Goal: Task Accomplishment & Management: Manage account settings

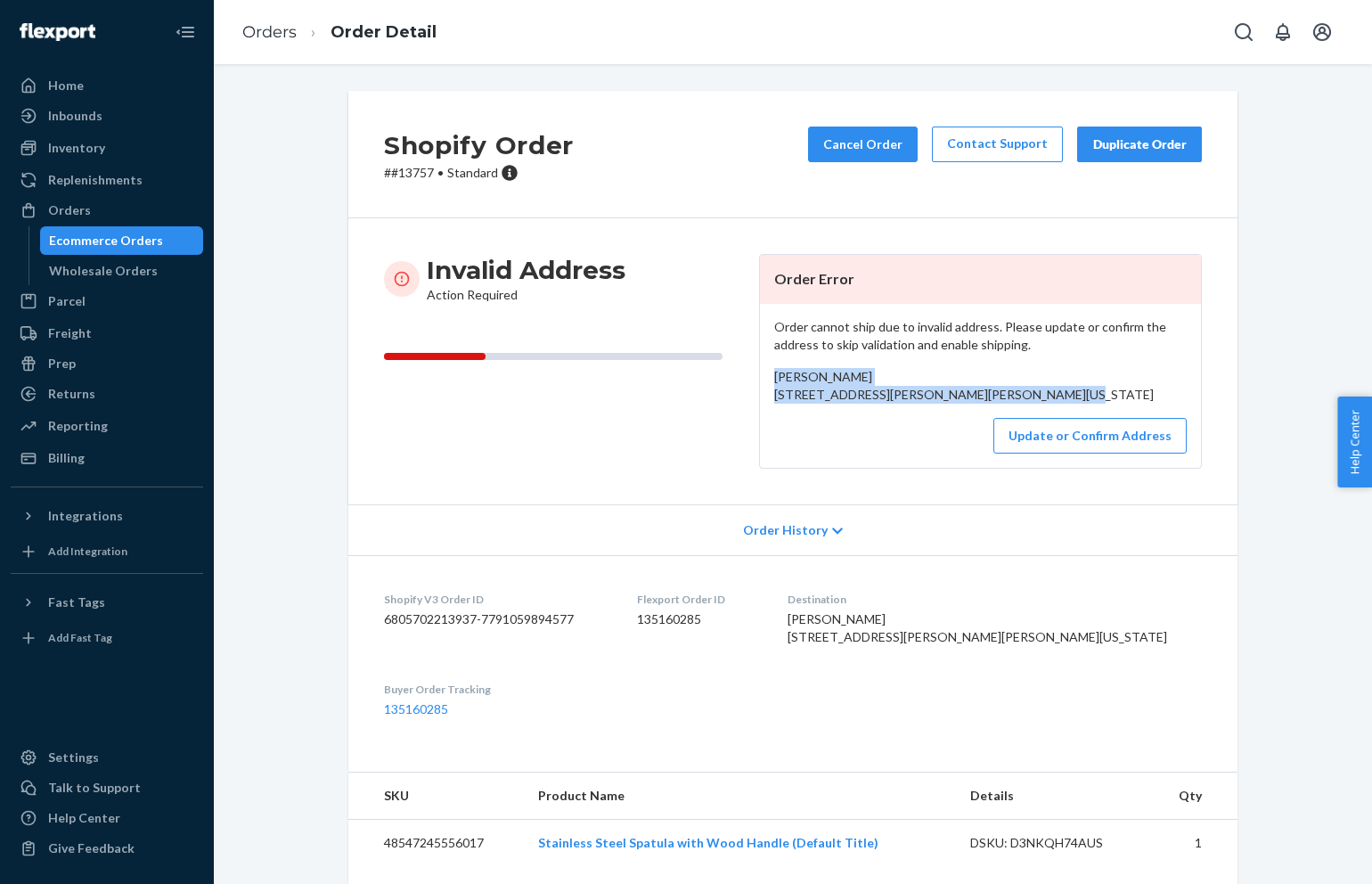
drag, startPoint x: 950, startPoint y: 422, endPoint x: 778, endPoint y: 374, distance: 178.6
click at [778, 374] on div "[PERSON_NAME] [STREET_ADDRESS][PERSON_NAME][PERSON_NAME][US_STATE]" at bounding box center [980, 385] width 413 height 35
click at [778, 374] on span "[PERSON_NAME] [STREET_ADDRESS][PERSON_NAME][PERSON_NAME][US_STATE]" at bounding box center [964, 385] width 380 height 33
drag, startPoint x: 778, startPoint y: 374, endPoint x: 947, endPoint y: 400, distance: 171.0
click at [947, 400] on div "[PERSON_NAME] [STREET_ADDRESS][PERSON_NAME][PERSON_NAME][US_STATE]" at bounding box center [980, 385] width 413 height 35
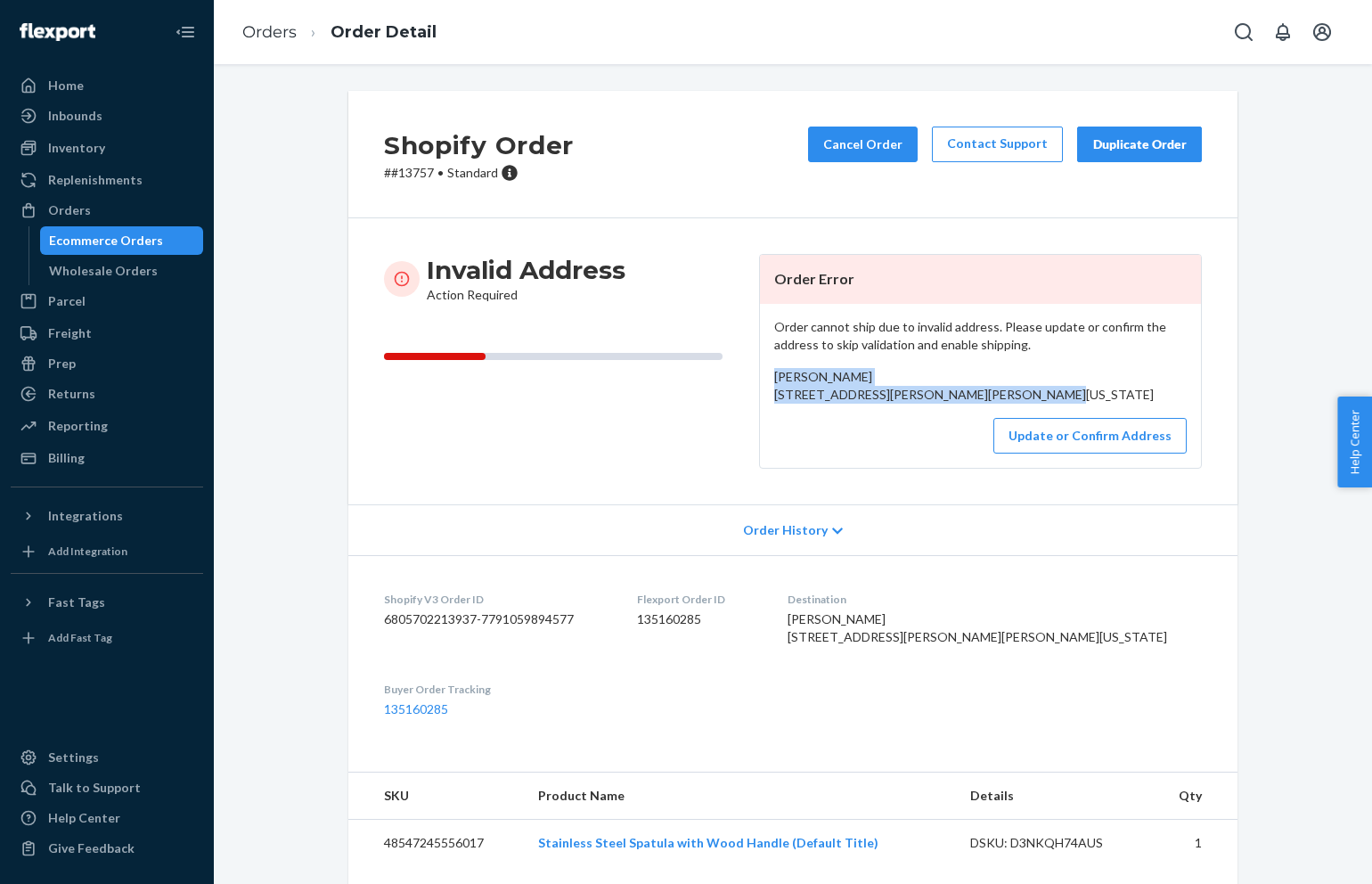
drag, startPoint x: 941, startPoint y: 412, endPoint x: 761, endPoint y: 374, distance: 184.0
click at [760, 375] on div "Order cannot ship due to invalid address. Please update or confirm the address …" at bounding box center [980, 385] width 441 height 164
copy span "Debbie Hardin 20794 Grady Ave Grady, Arkansas 71644-0208"
click at [1064, 453] on button "Update or Confirm Address" at bounding box center [1090, 435] width 193 height 35
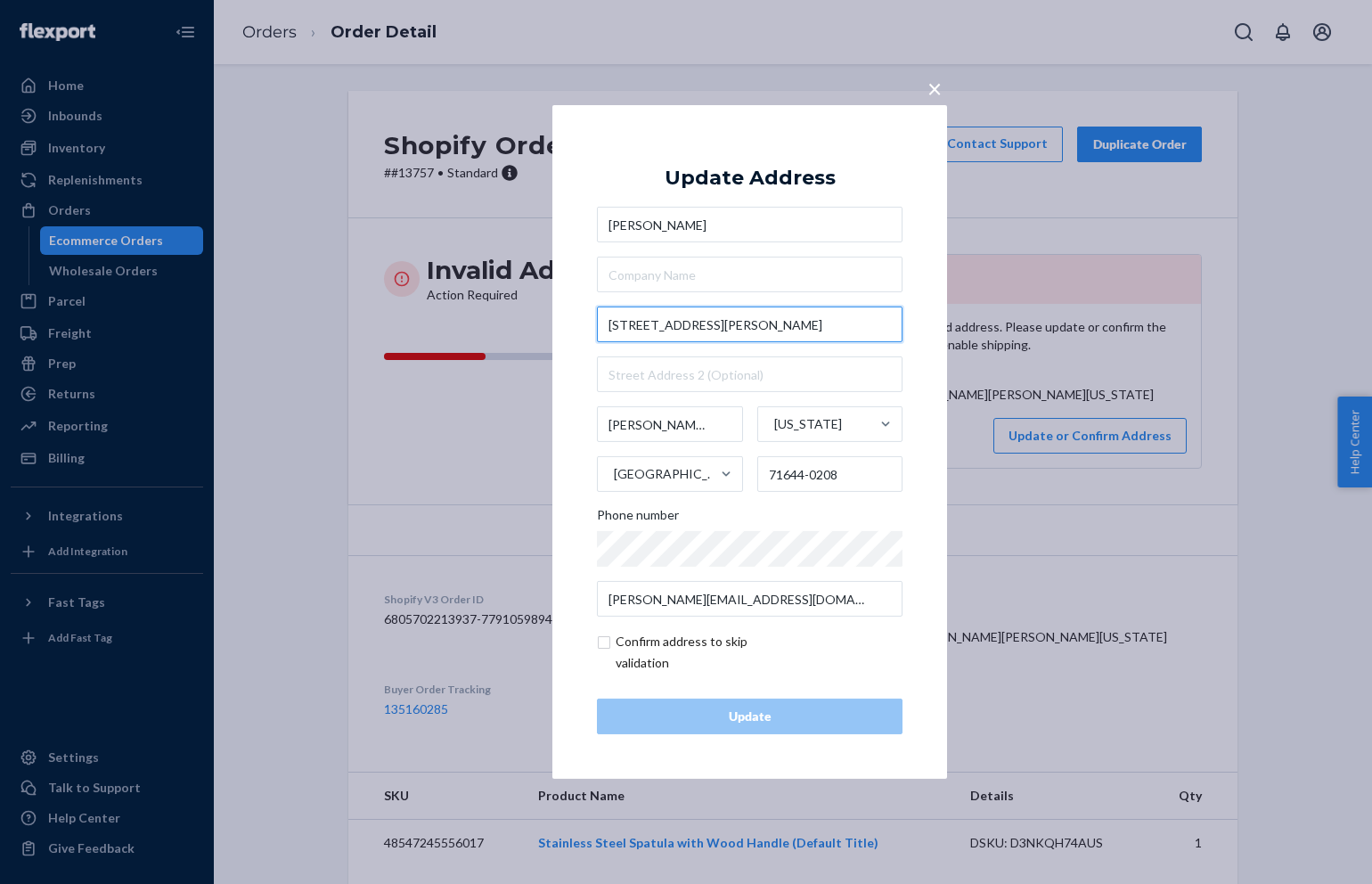
click at [728, 331] on input "20794 Grady Ave" at bounding box center [749, 324] width 306 height 35
paste input "Highway 65 Sout"
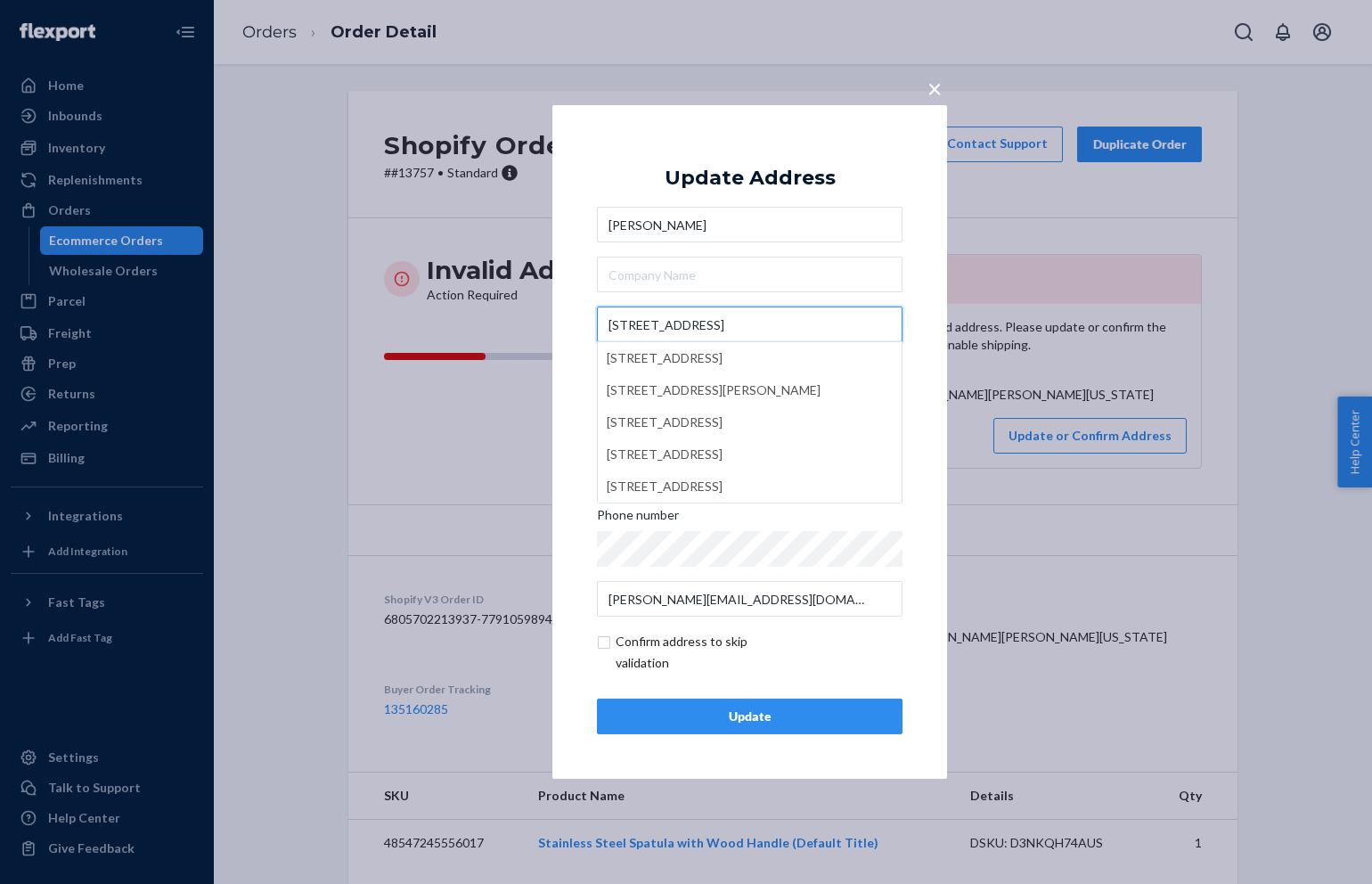
type input "20794 Highway 65 South"
click at [929, 333] on div "× Update Address Debbie Hardin 20794 Highway 65 South 20794 Highway 65 South, B…" at bounding box center [749, 442] width 394 height 674
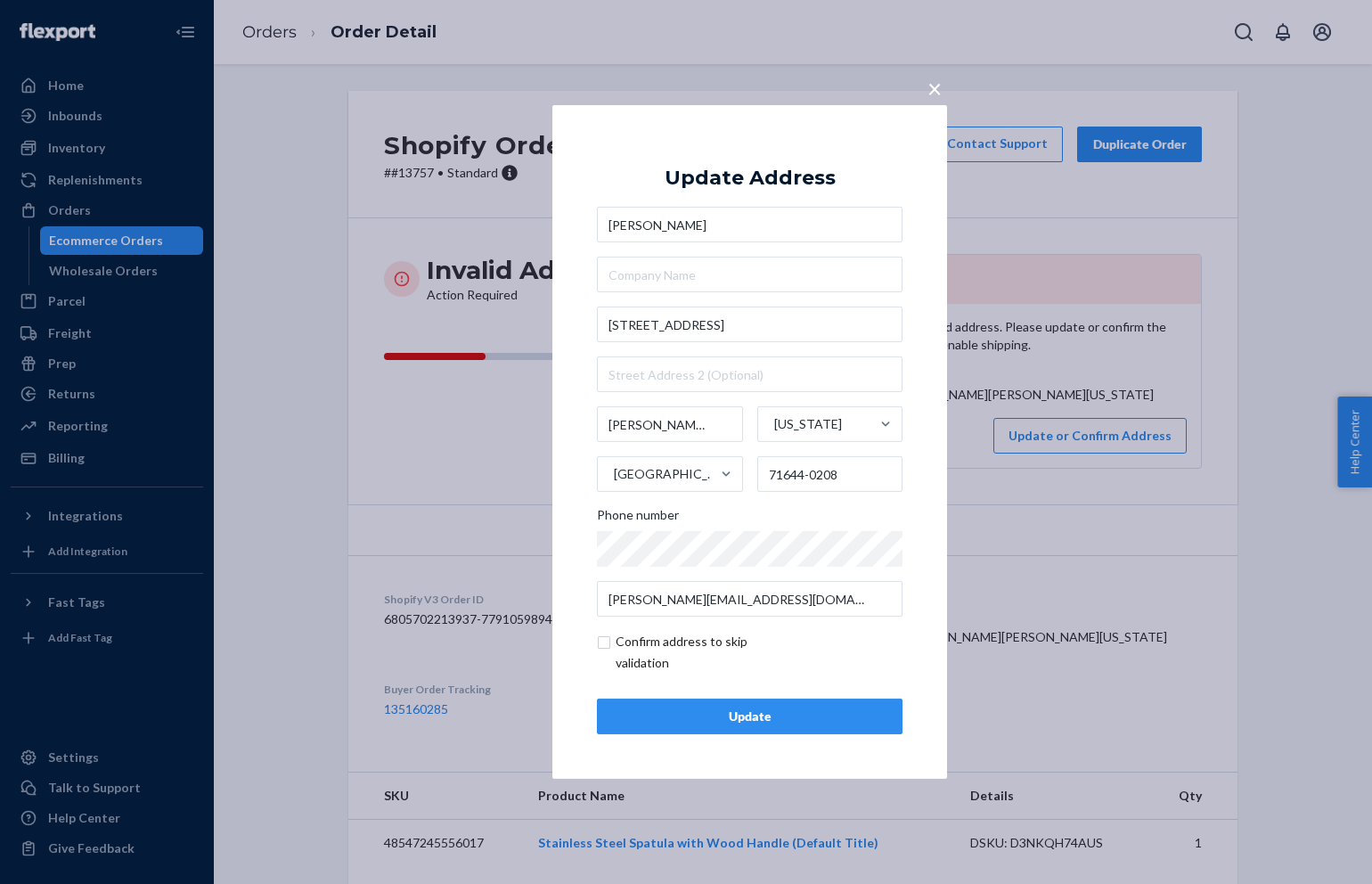
click at [808, 711] on div "Update" at bounding box center [750, 716] width 276 height 18
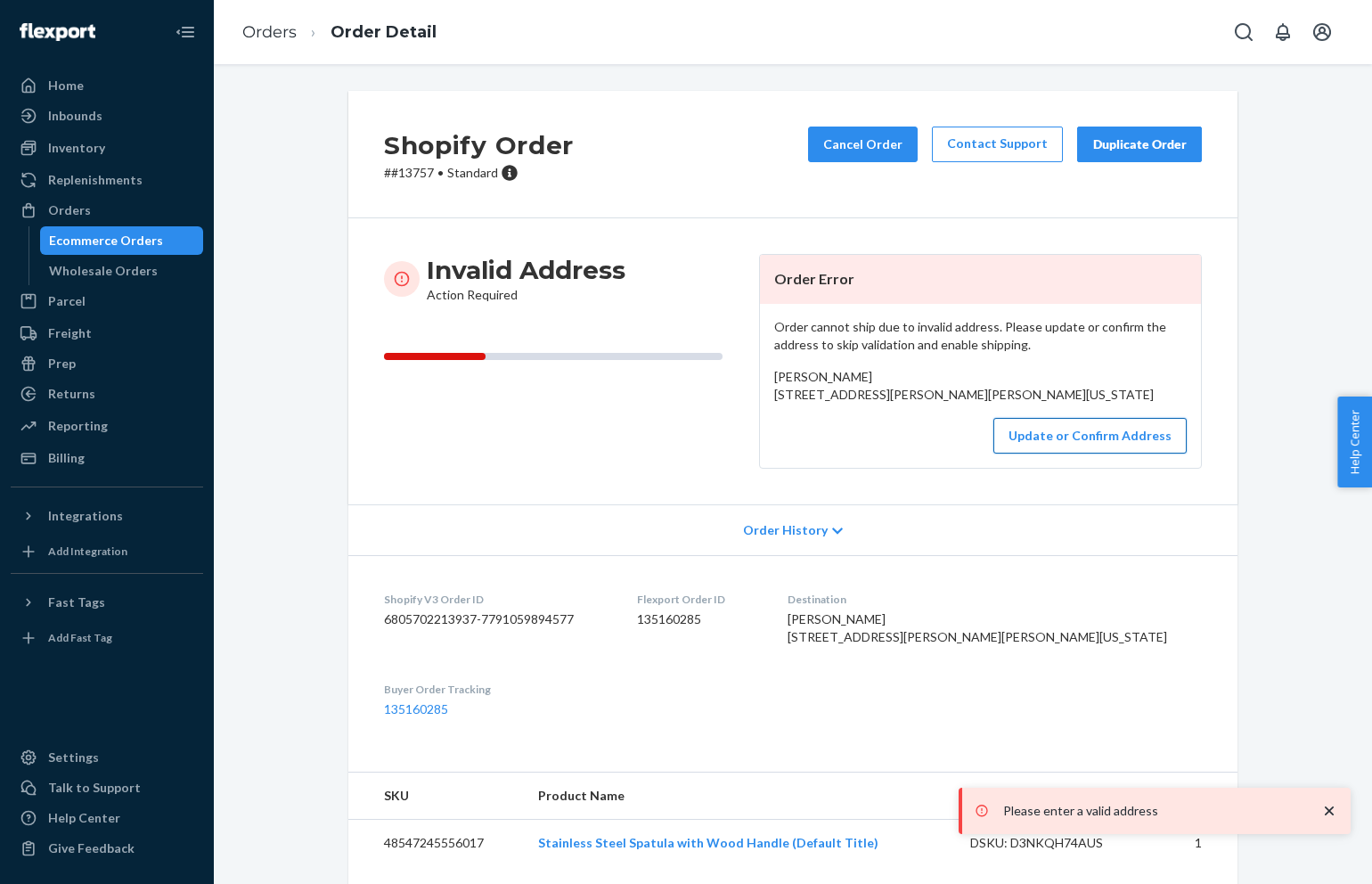
click at [1075, 453] on button "Update or Confirm Address" at bounding box center [1090, 435] width 193 height 35
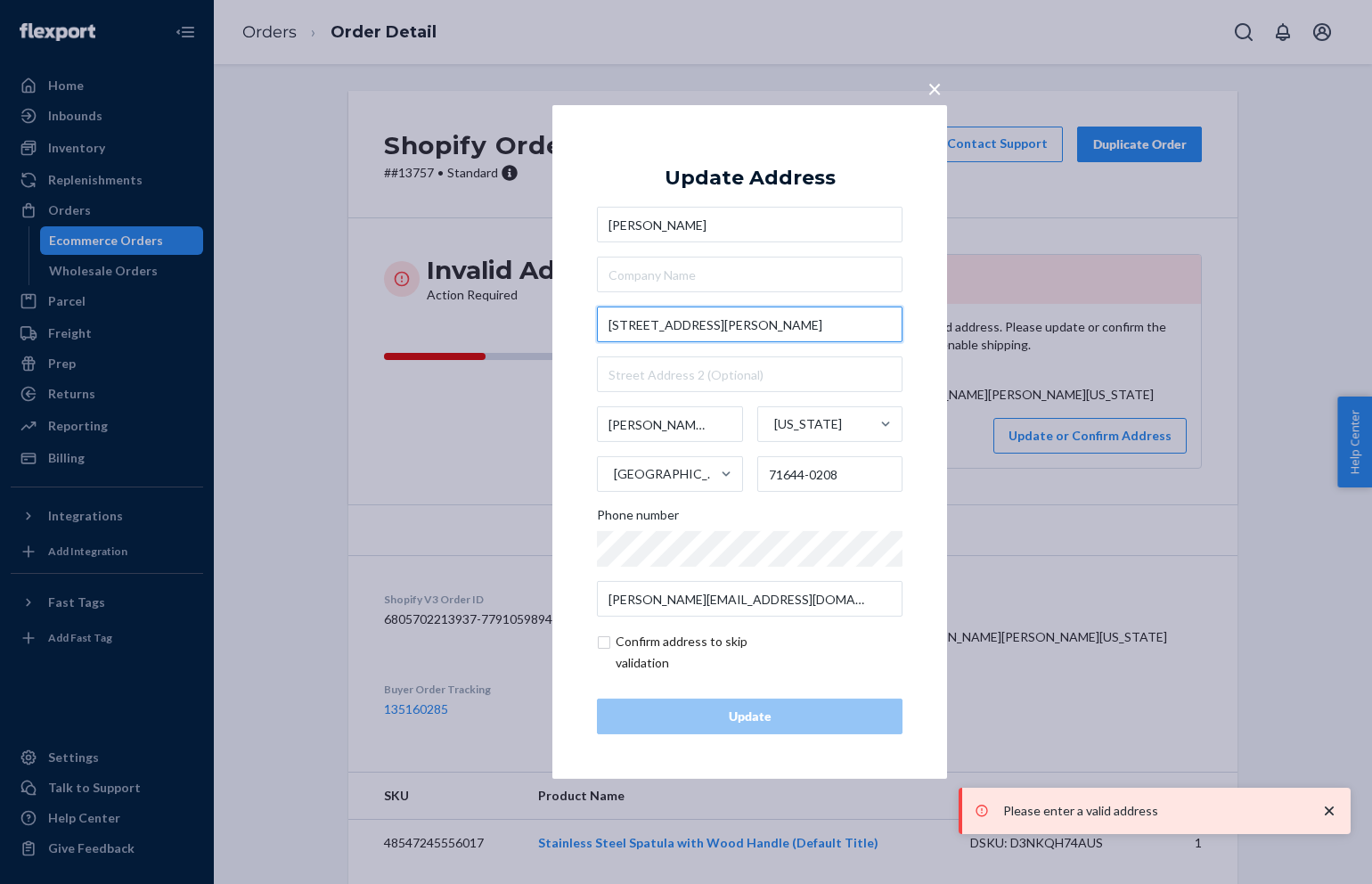
click at [774, 322] on input "20794 Grady Ave" at bounding box center [749, 324] width 306 height 35
paste input "Highway 65 Sout"
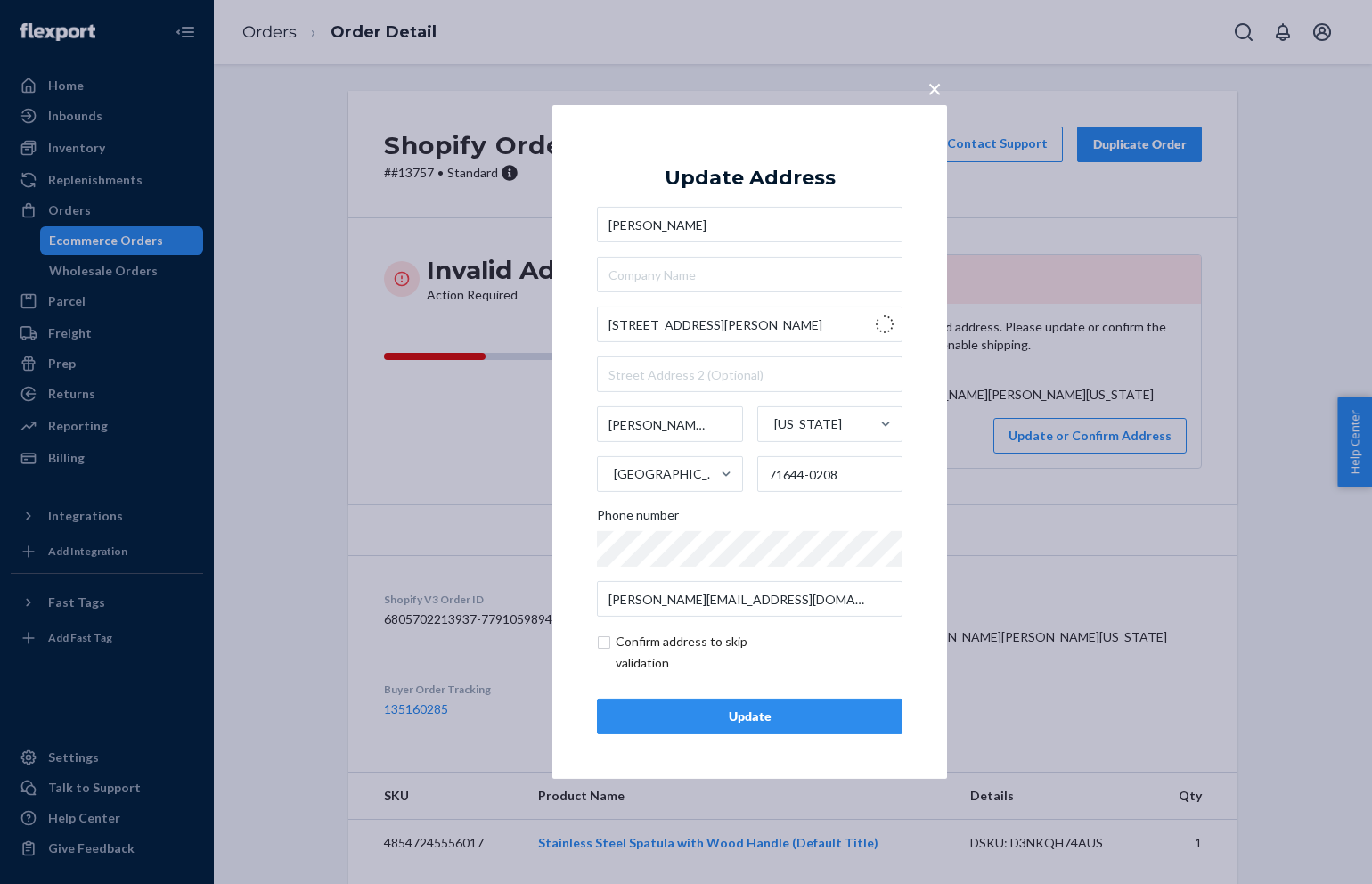
type input "US-65"
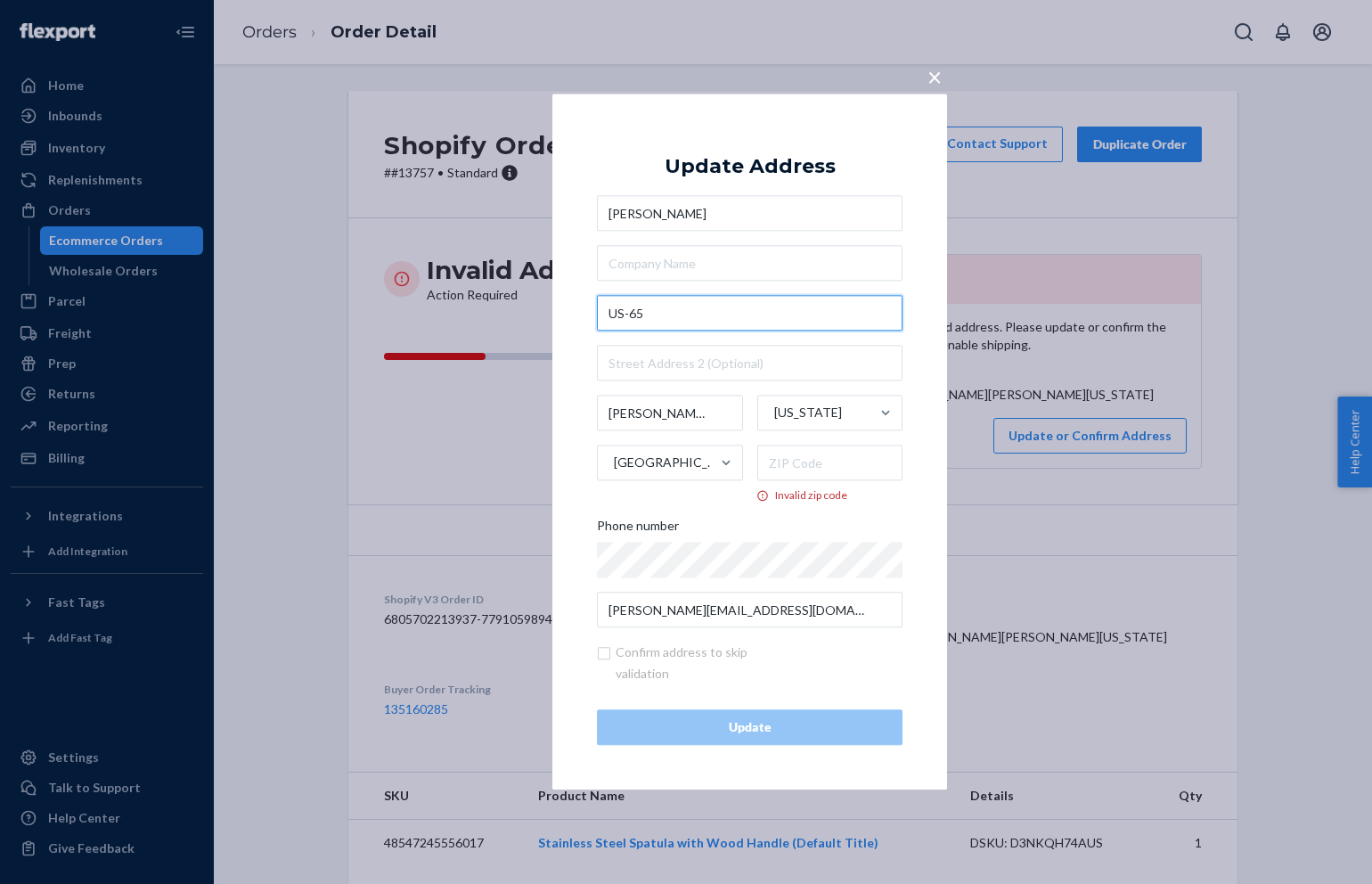
drag, startPoint x: 683, startPoint y: 316, endPoint x: 521, endPoint y: 317, distance: 162.0
click at [521, 317] on div "× Update Address Debbie Hardin US-65 Grady Arkansas United States Invalid zip c…" at bounding box center [686, 442] width 1372 height 884
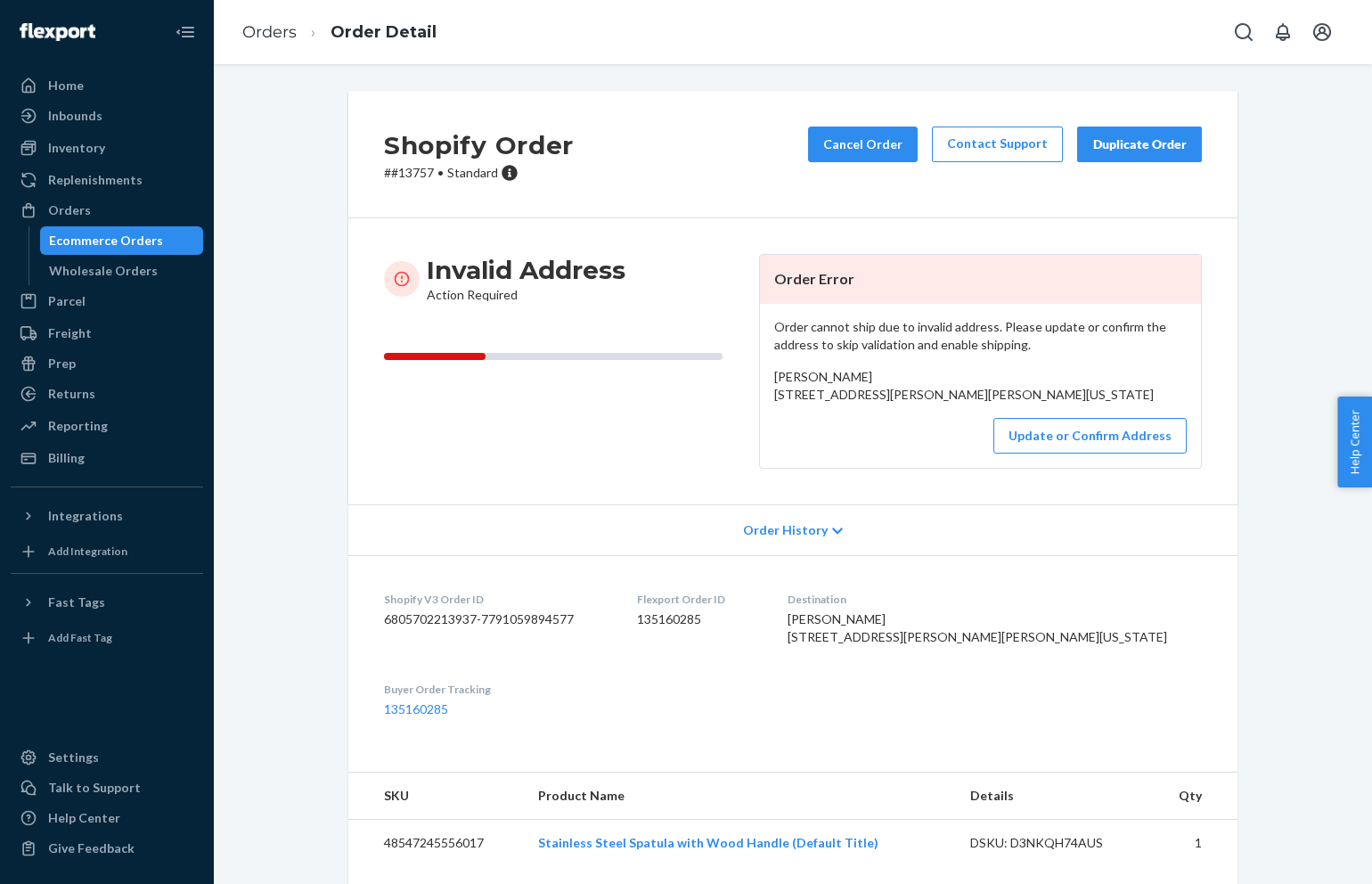
click at [792, 400] on span "Debbie Hardin 20794 Grady Ave Grady, Arkansas 71644-0208 US" at bounding box center [964, 385] width 380 height 33
copy span "20794"
click at [1065, 453] on button "Update or Confirm Address" at bounding box center [1090, 435] width 193 height 35
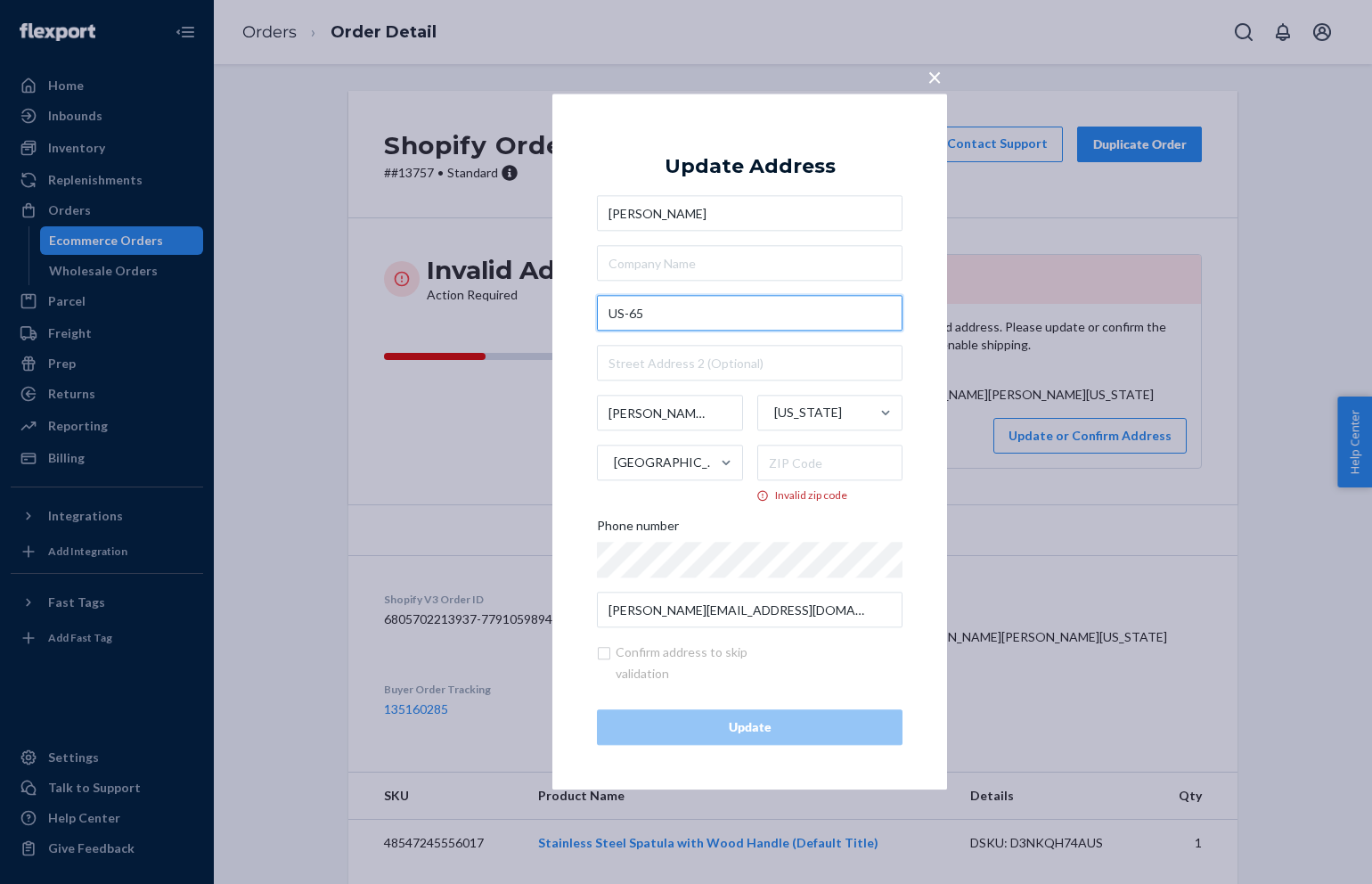
click at [642, 310] on input "US-65" at bounding box center [749, 313] width 306 height 35
click at [612, 313] on input "US-65" at bounding box center [749, 313] width 306 height 35
paste input "20794"
click at [726, 313] on input "20794 US-65" at bounding box center [749, 313] width 306 height 35
type input "20794 US-65 S, gr"
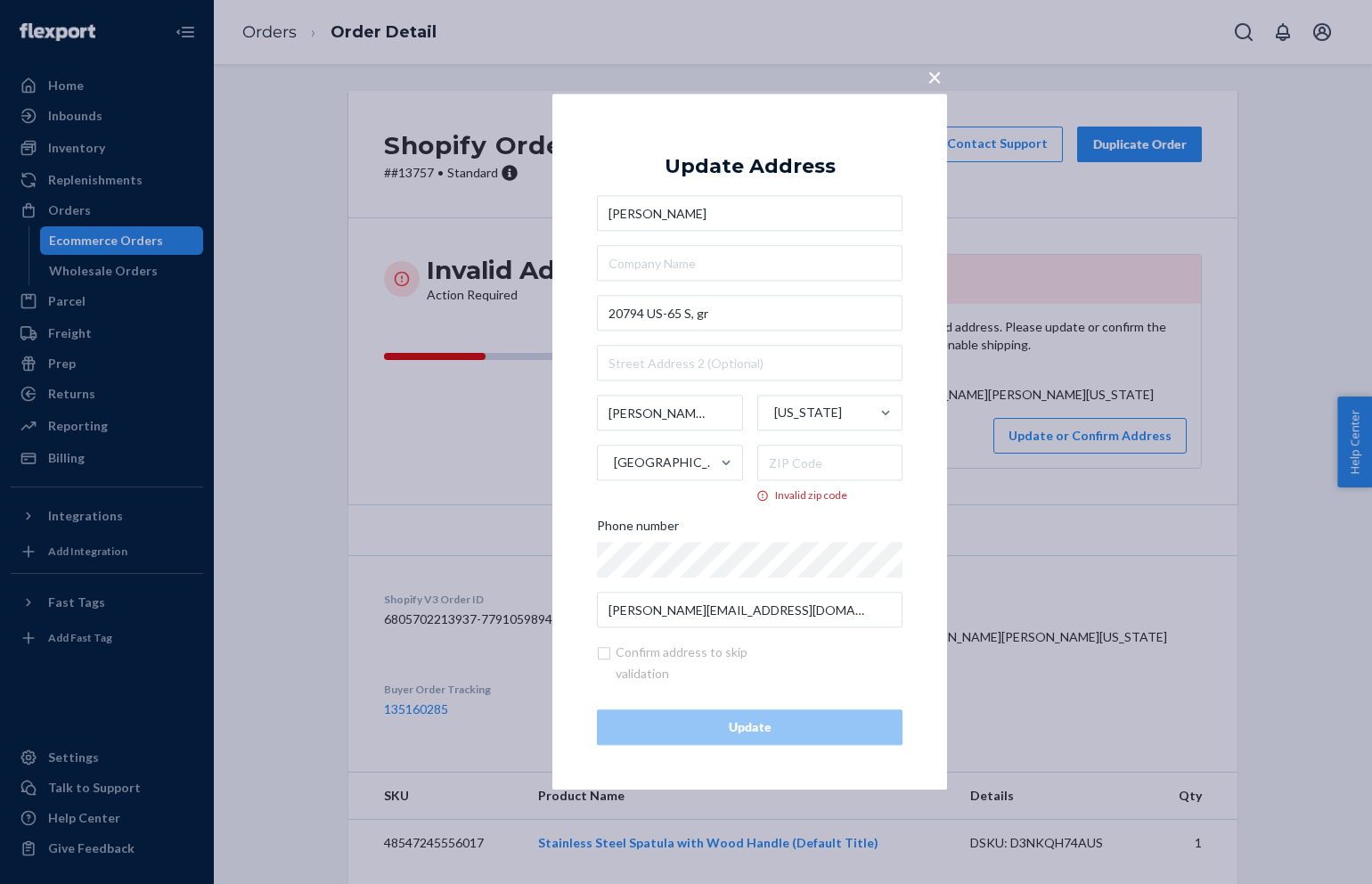
click at [938, 73] on span "×" at bounding box center [935, 76] width 15 height 30
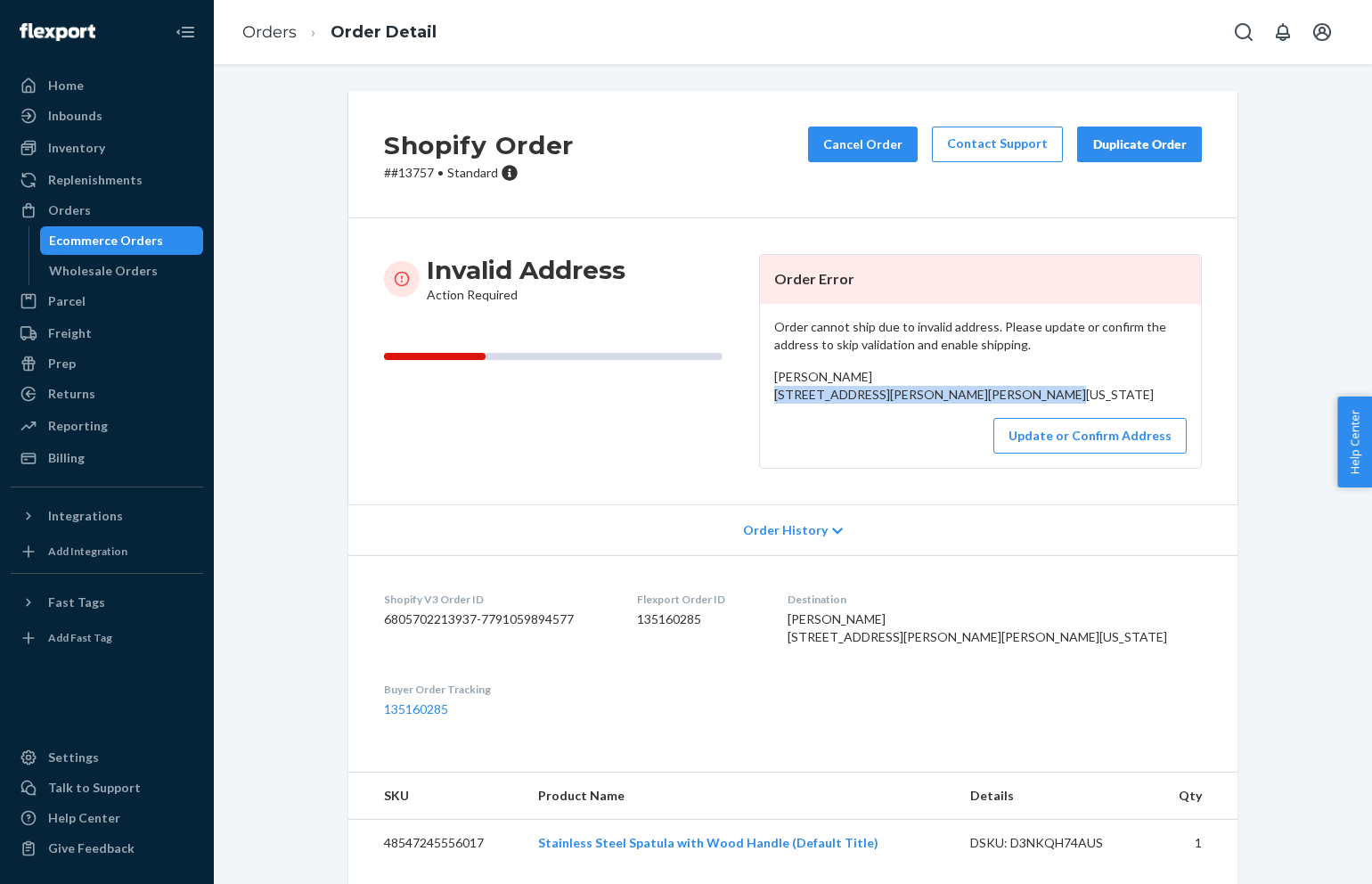
drag, startPoint x: 939, startPoint y: 412, endPoint x: 768, endPoint y: 399, distance: 171.5
click at [768, 399] on div "Order cannot ship due to invalid address. Please update or confirm the address …" at bounding box center [980, 385] width 441 height 164
copy span "20794 Grady Ave Grady, Arkansas 71644-0208"
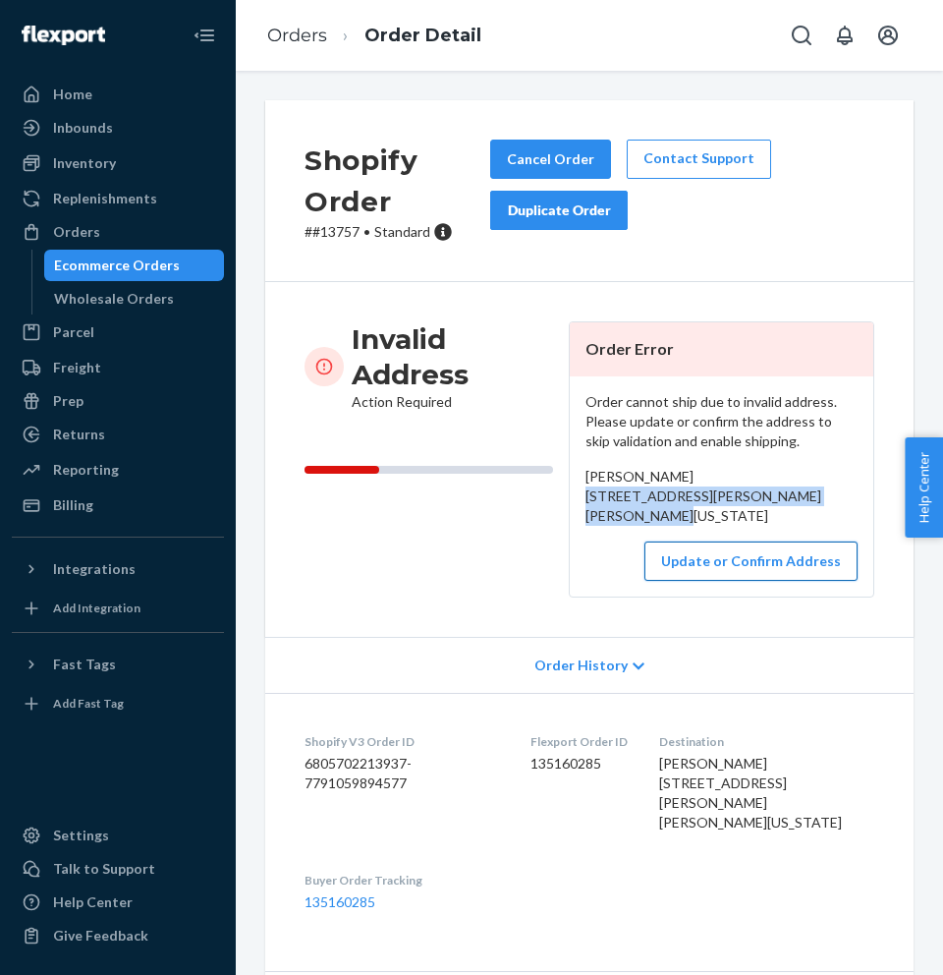
click at [695, 578] on button "Update or Confirm Address" at bounding box center [751, 560] width 213 height 39
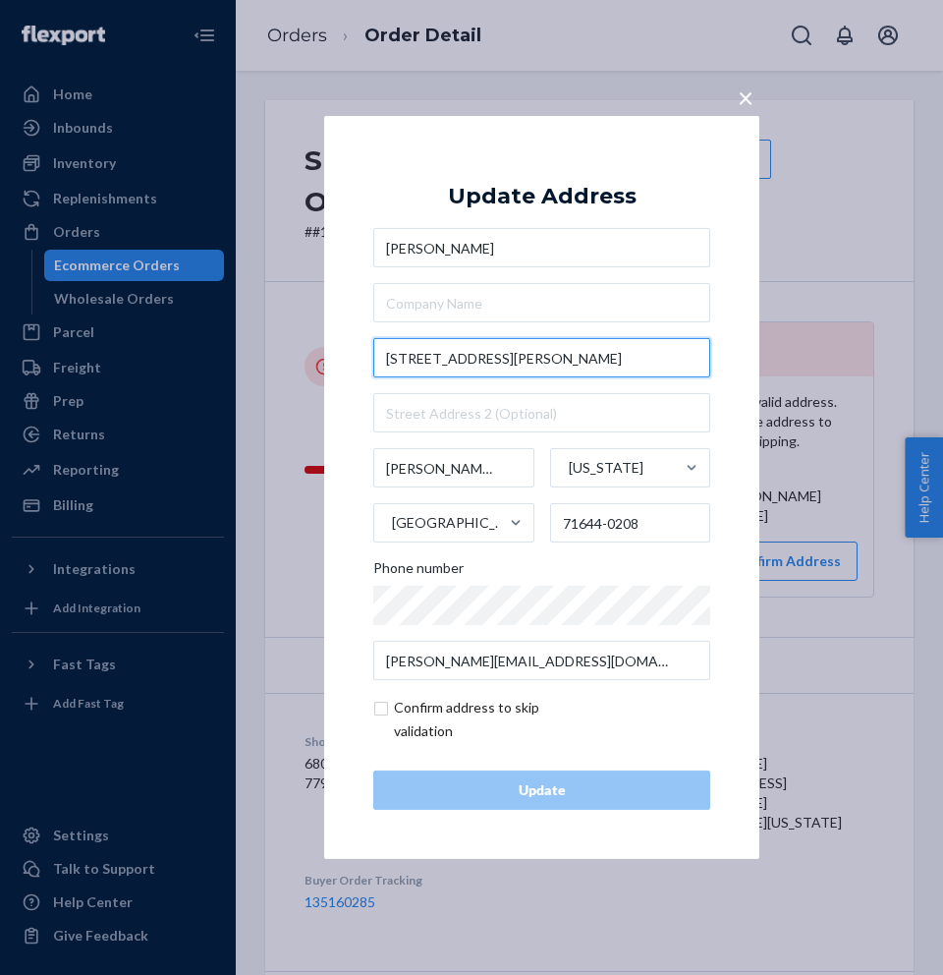
click at [445, 363] on input "[STREET_ADDRESS][PERSON_NAME]" at bounding box center [541, 357] width 337 height 39
click at [445, 363] on input "20794 Grady Ave" at bounding box center [541, 357] width 337 height 39
click at [437, 361] on input "20794 Grady Ave" at bounding box center [541, 357] width 337 height 39
drag, startPoint x: 430, startPoint y: 361, endPoint x: 597, endPoint y: 360, distance: 167.1
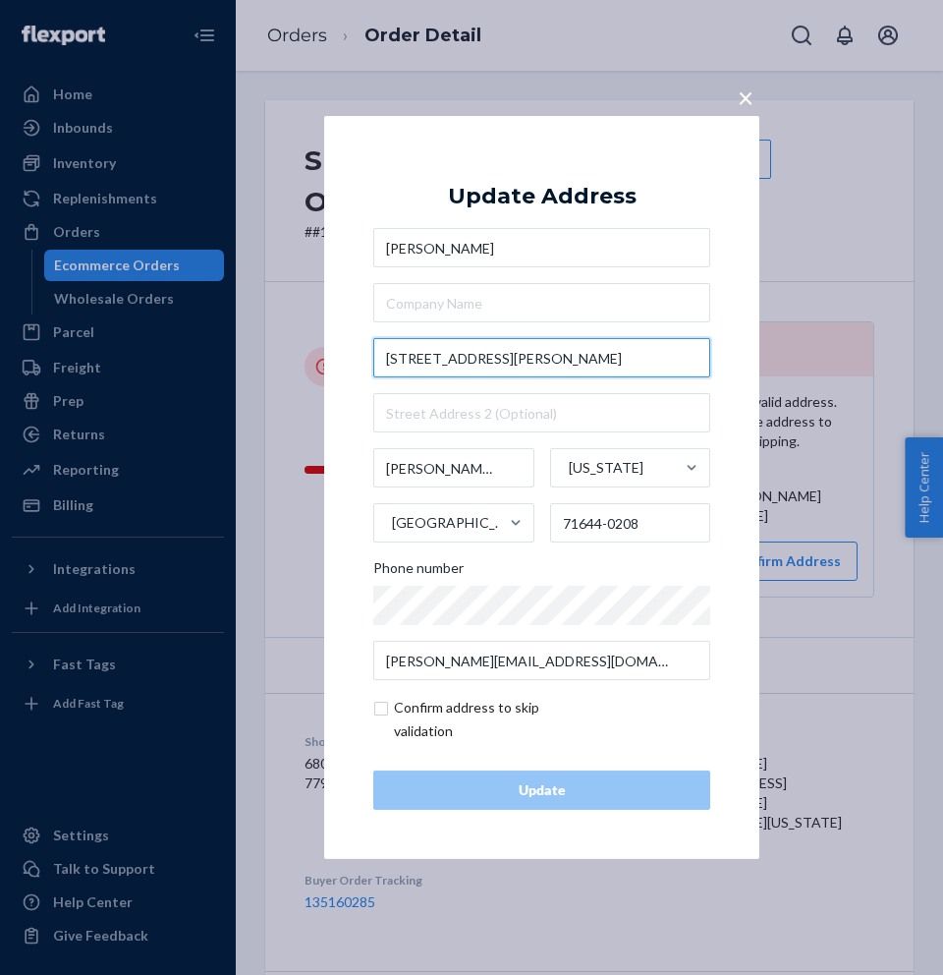
click at [597, 360] on input "20794 Grady Ave" at bounding box center [541, 357] width 337 height 39
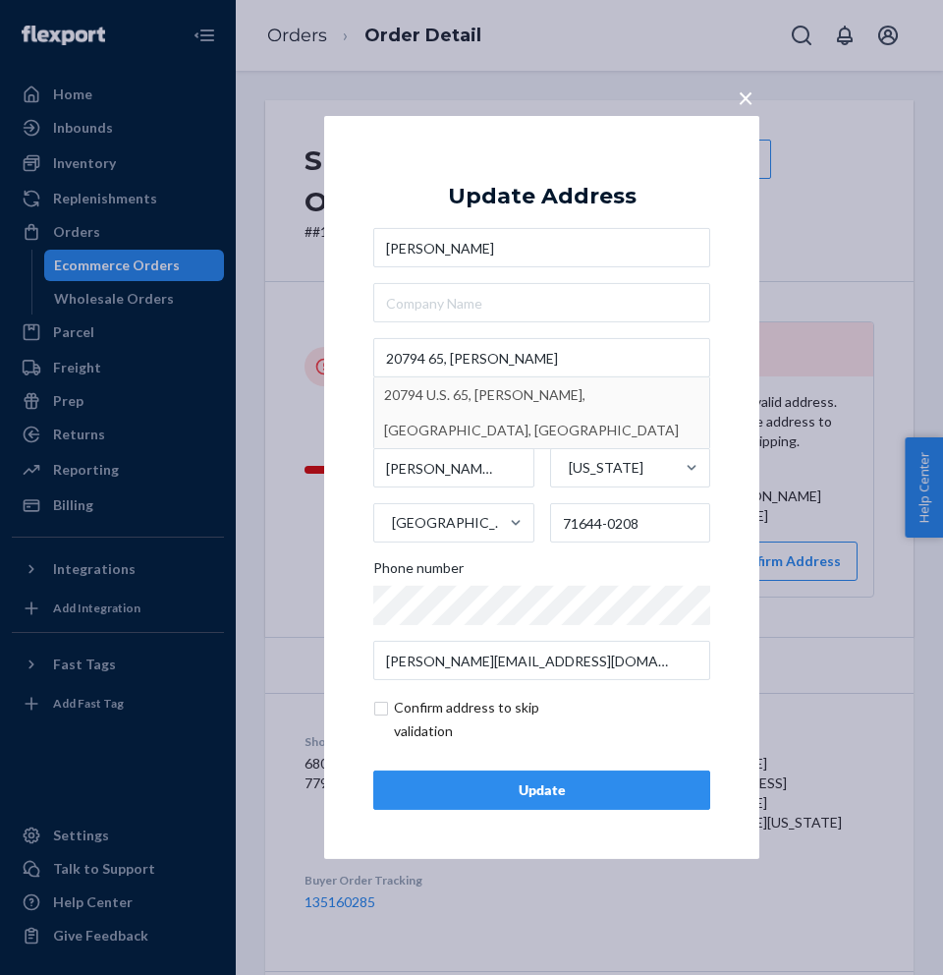
type input "20794 US-65"
type input "Gould"
type input "71643"
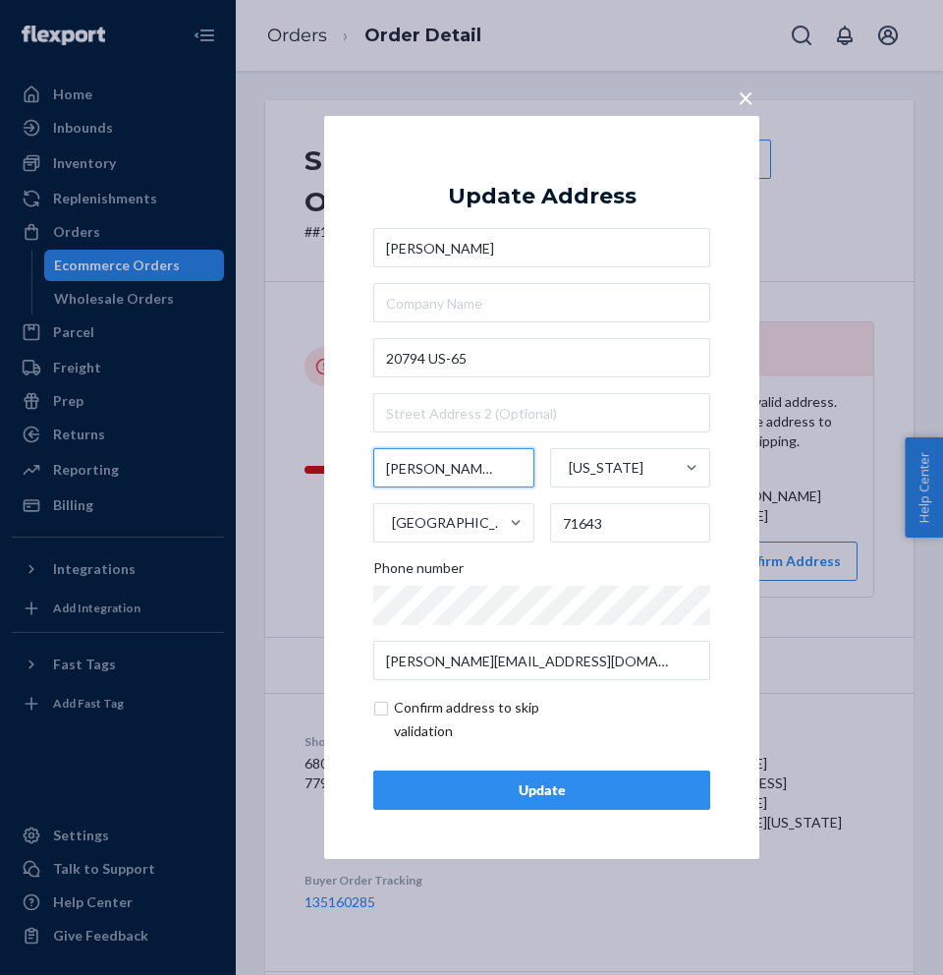
click at [404, 458] on input "Gould" at bounding box center [453, 467] width 161 height 39
type input "Grady"
click at [603, 523] on input "71643" at bounding box center [630, 522] width 161 height 39
type input "71644"
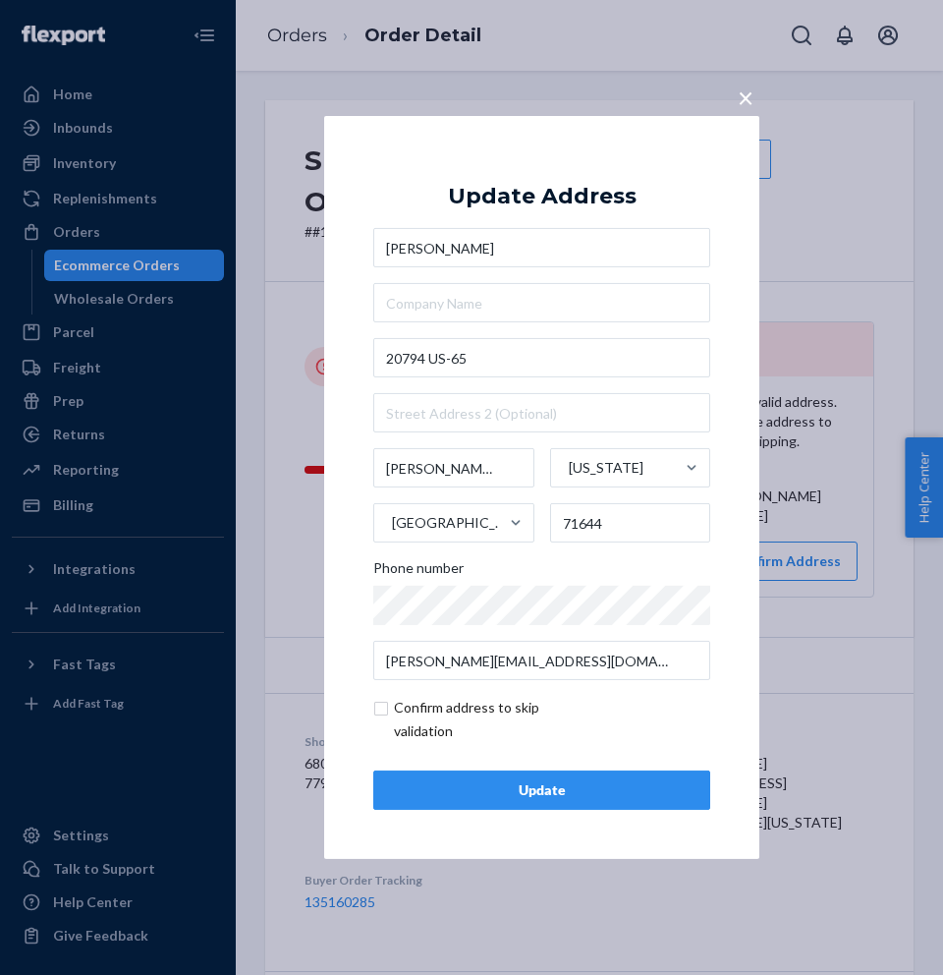
click at [616, 805] on button "Update" at bounding box center [541, 789] width 337 height 39
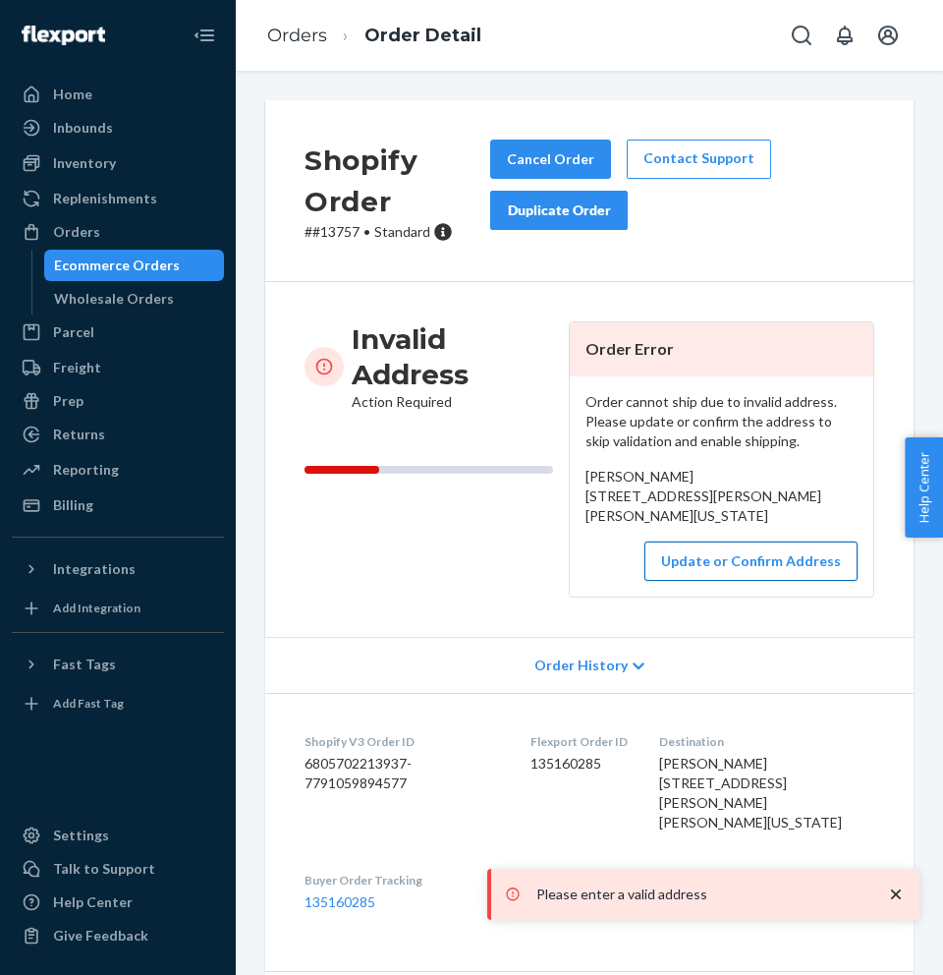
click at [737, 579] on button "Update or Confirm Address" at bounding box center [751, 560] width 213 height 39
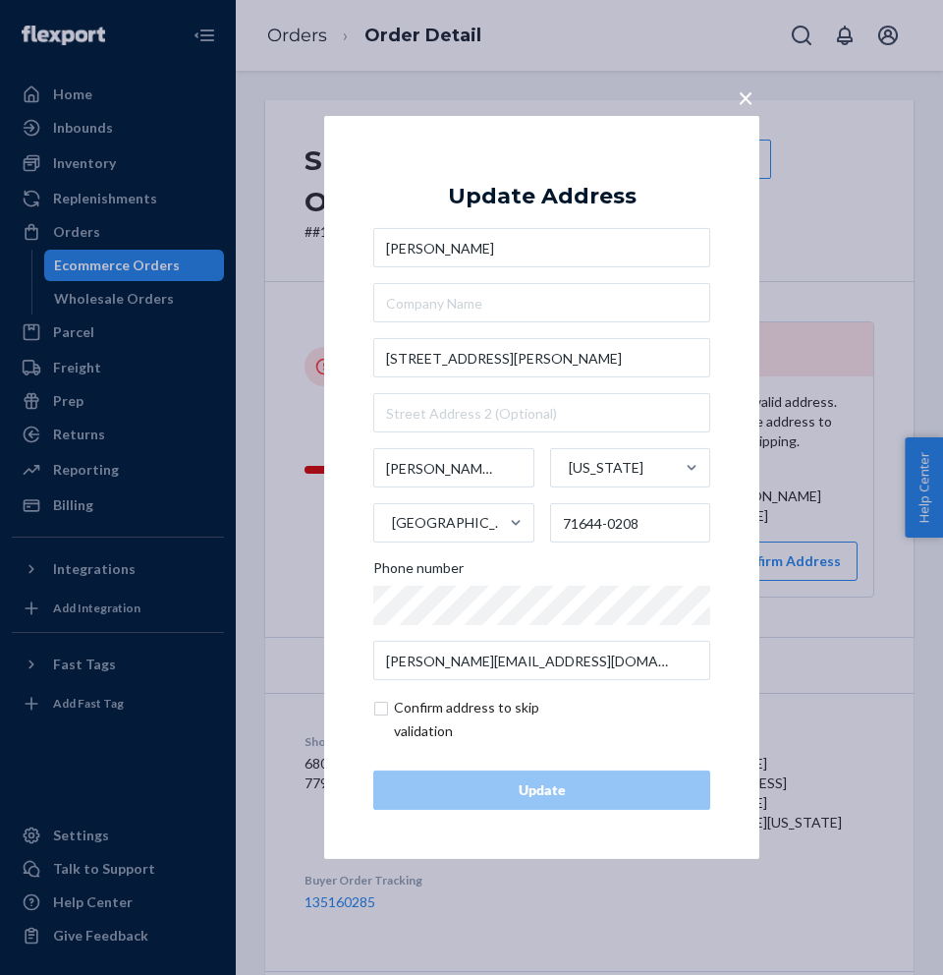
click at [451, 710] on input "checkbox" at bounding box center [487, 719] width 228 height 47
checkbox input "true"
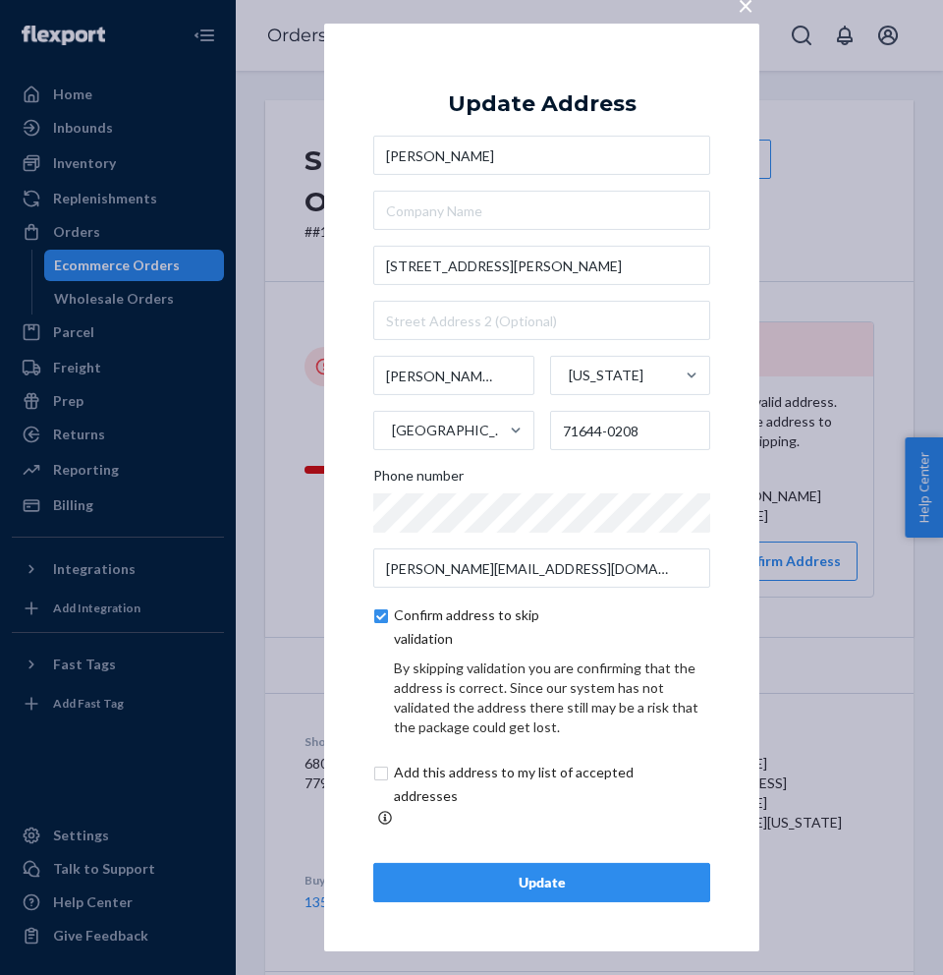
click at [453, 863] on button "Update" at bounding box center [541, 882] width 337 height 39
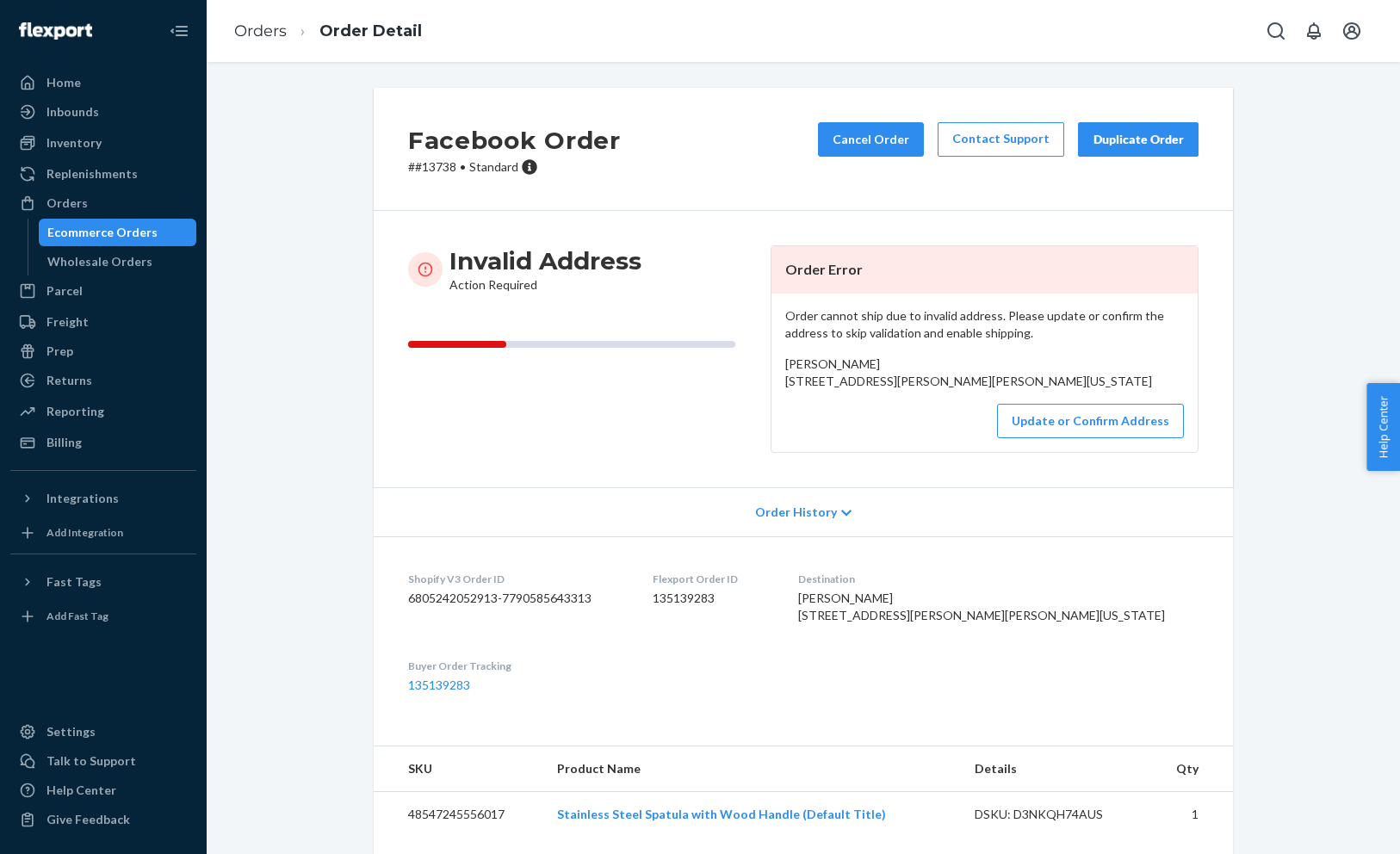
drag, startPoint x: 852, startPoint y: 399, endPoint x: 781, endPoint y: 368, distance: 77.5
click at [781, 368] on div "Order cannot ship due to invalid address. Please update or confirm the address …" at bounding box center [984, 372] width 426 height 159
copy span "Tyronsa Jackson 907 Harwood Knoll Drive Charlotte, North Carolina 28214"
click at [1004, 390] on div "Tyronsa Jackson 907 Harwood Knoll Drive Charlotte, North Carolina 28214 US" at bounding box center [984, 372] width 399 height 34
copy span "907 Harwood Knoll Drive Charlotte, North Carolina 28214"
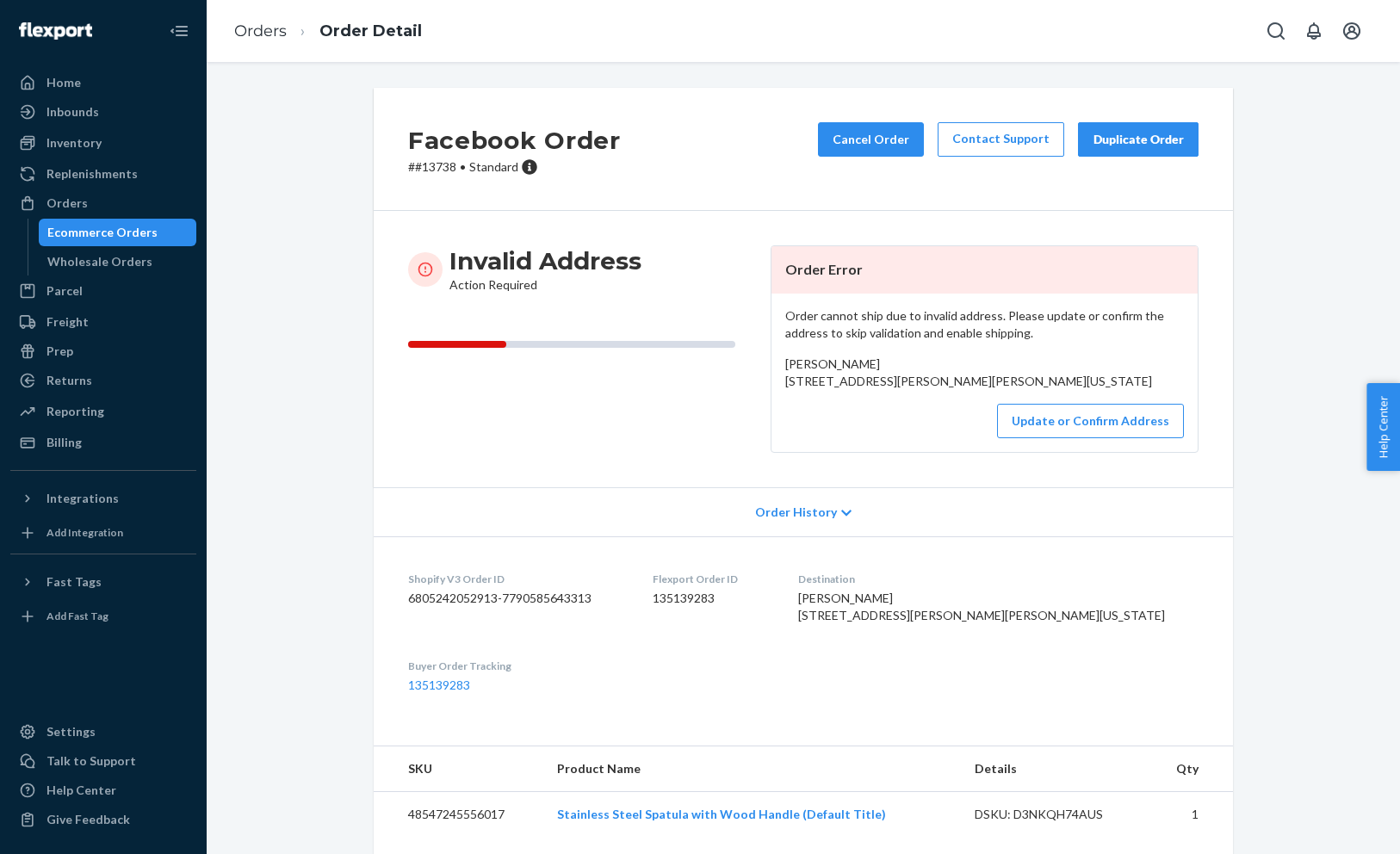
drag, startPoint x: 973, startPoint y: 405, endPoint x: 780, endPoint y: 385, distance: 194.0
click at [780, 385] on div "Order cannot ship due to invalid address. Please update or confirm the address …" at bounding box center [984, 372] width 426 height 159
drag, startPoint x: 876, startPoint y: 362, endPoint x: 783, endPoint y: 362, distance: 93.0
click at [783, 362] on div "Order cannot ship due to invalid address. Please update or confirm the address …" at bounding box center [984, 372] width 426 height 159
copy span "Tyronsa Jackson"
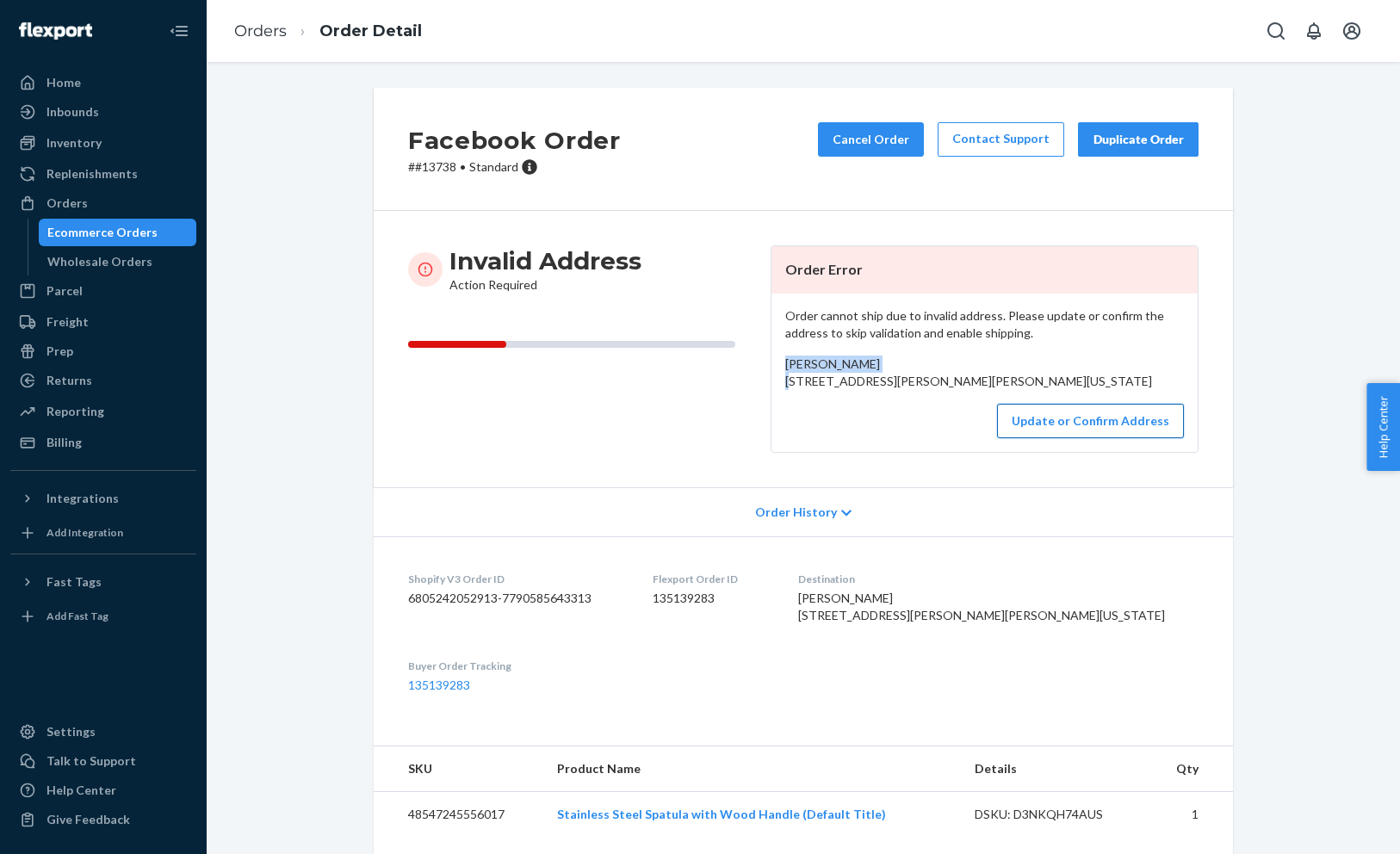
click at [1078, 438] on button "Update or Confirm Address" at bounding box center [1090, 420] width 187 height 34
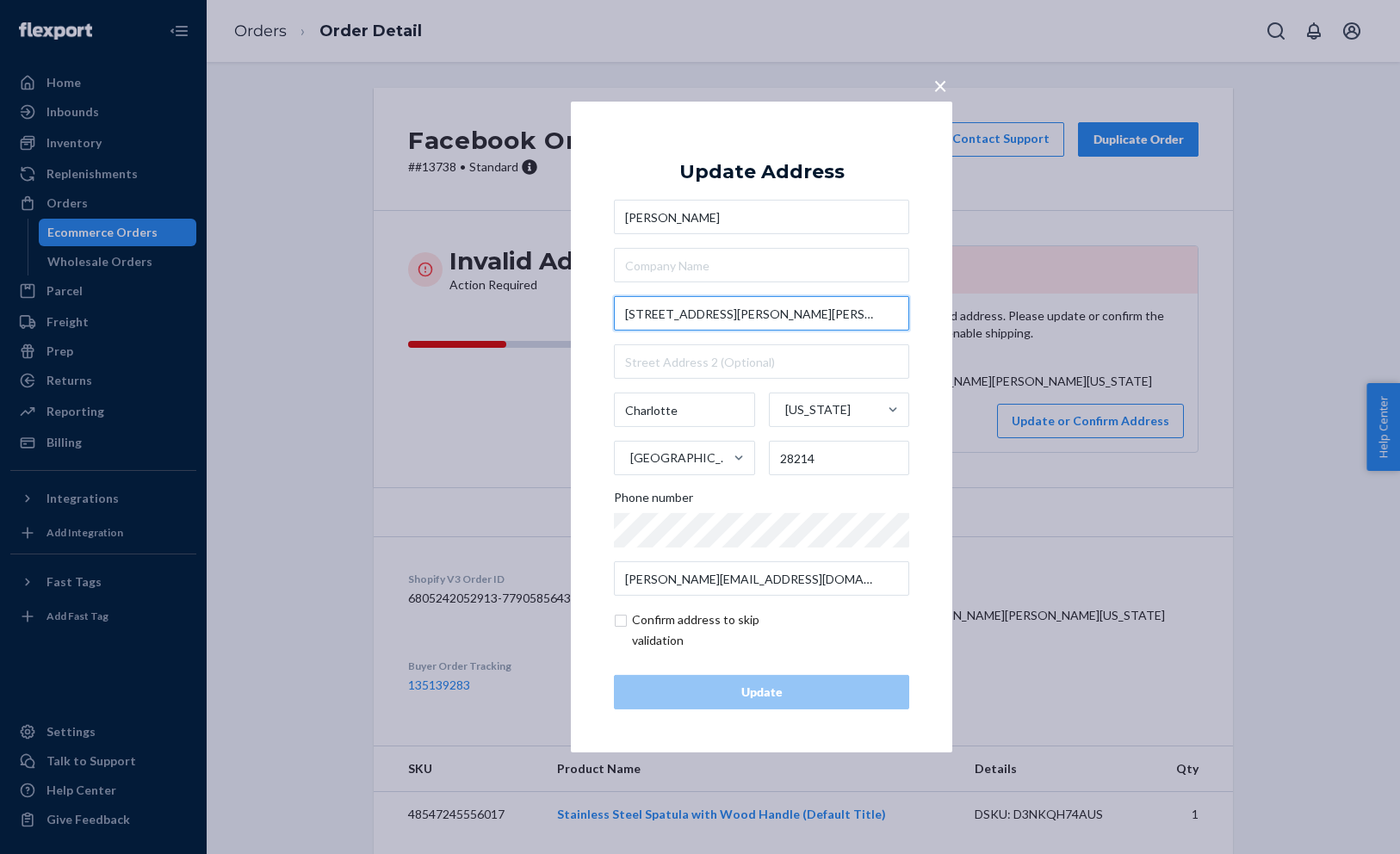
click at [640, 311] on input "907 Harwood Knoll Drive" at bounding box center [761, 313] width 295 height 34
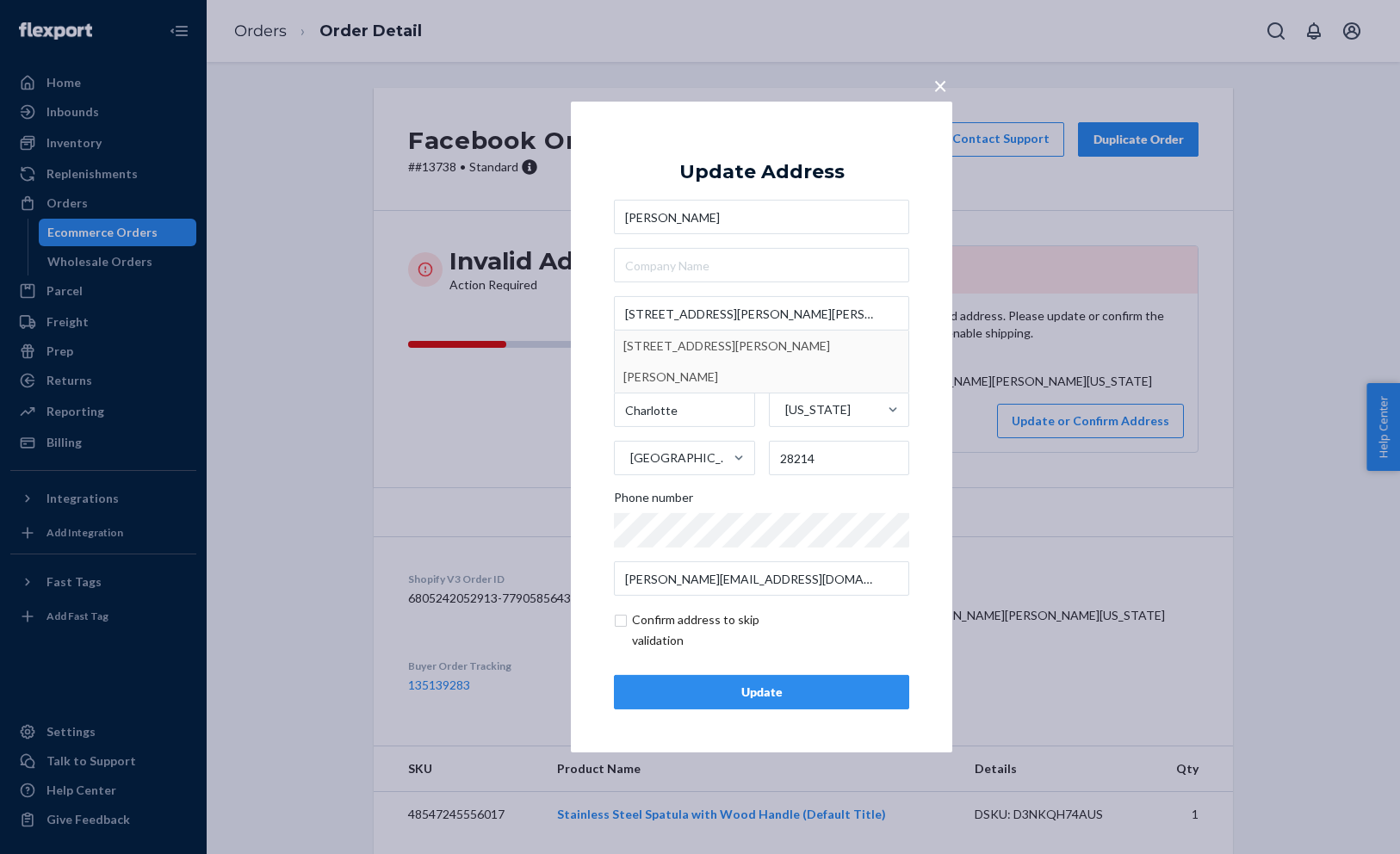
type input "9017 Harwood Knoll Dr"
click at [809, 709] on button "Update" at bounding box center [761, 691] width 295 height 34
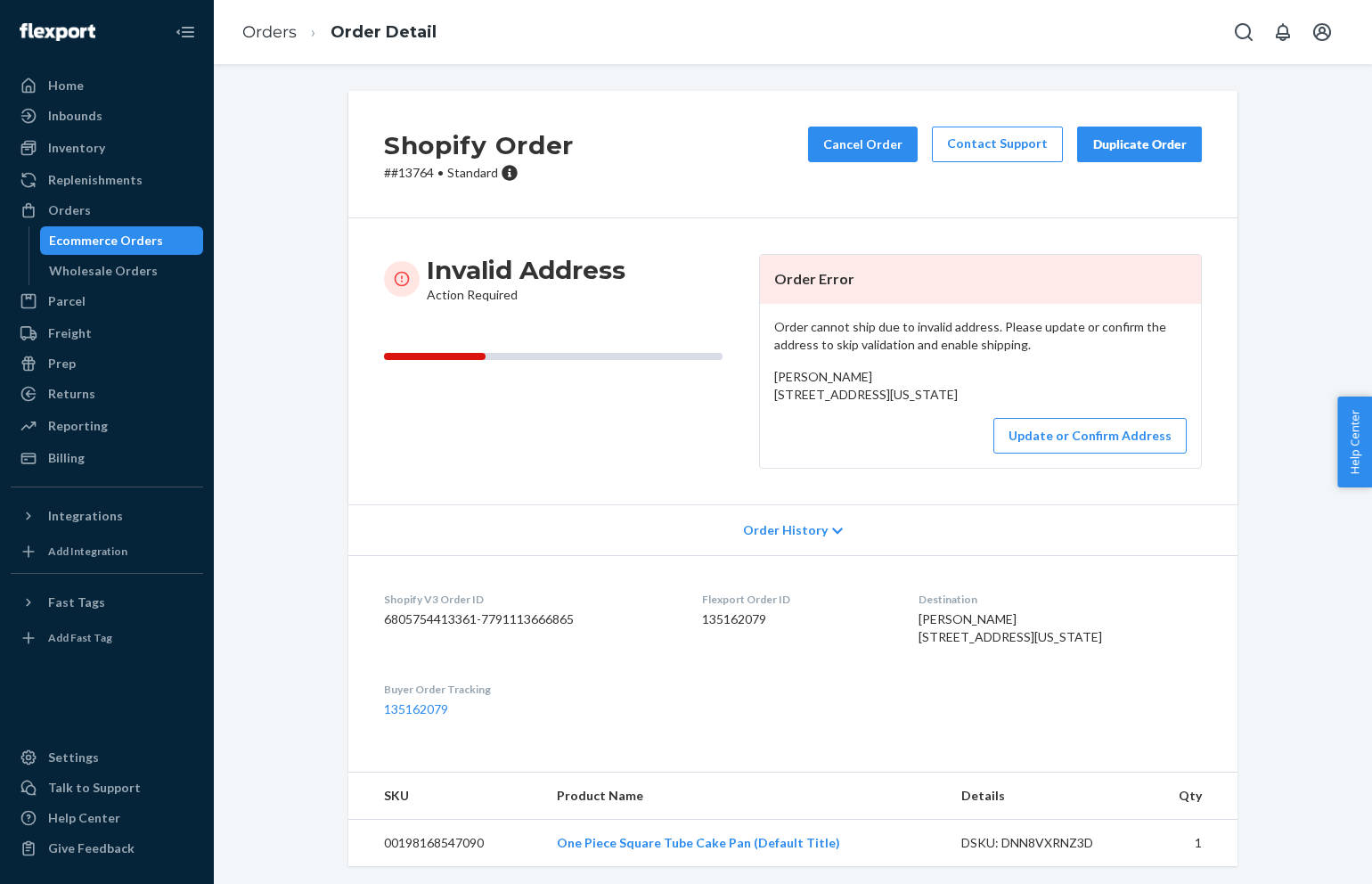
drag, startPoint x: 920, startPoint y: 414, endPoint x: 764, endPoint y: 395, distance: 157.2
click at [764, 395] on div "Order cannot ship due to invalid address. Please update or confirm the address …" at bounding box center [980, 385] width 441 height 164
copy span "[STREET_ADDRESS][US_STATE]"
click at [1019, 453] on button "Update or Confirm Address" at bounding box center [1090, 435] width 193 height 35
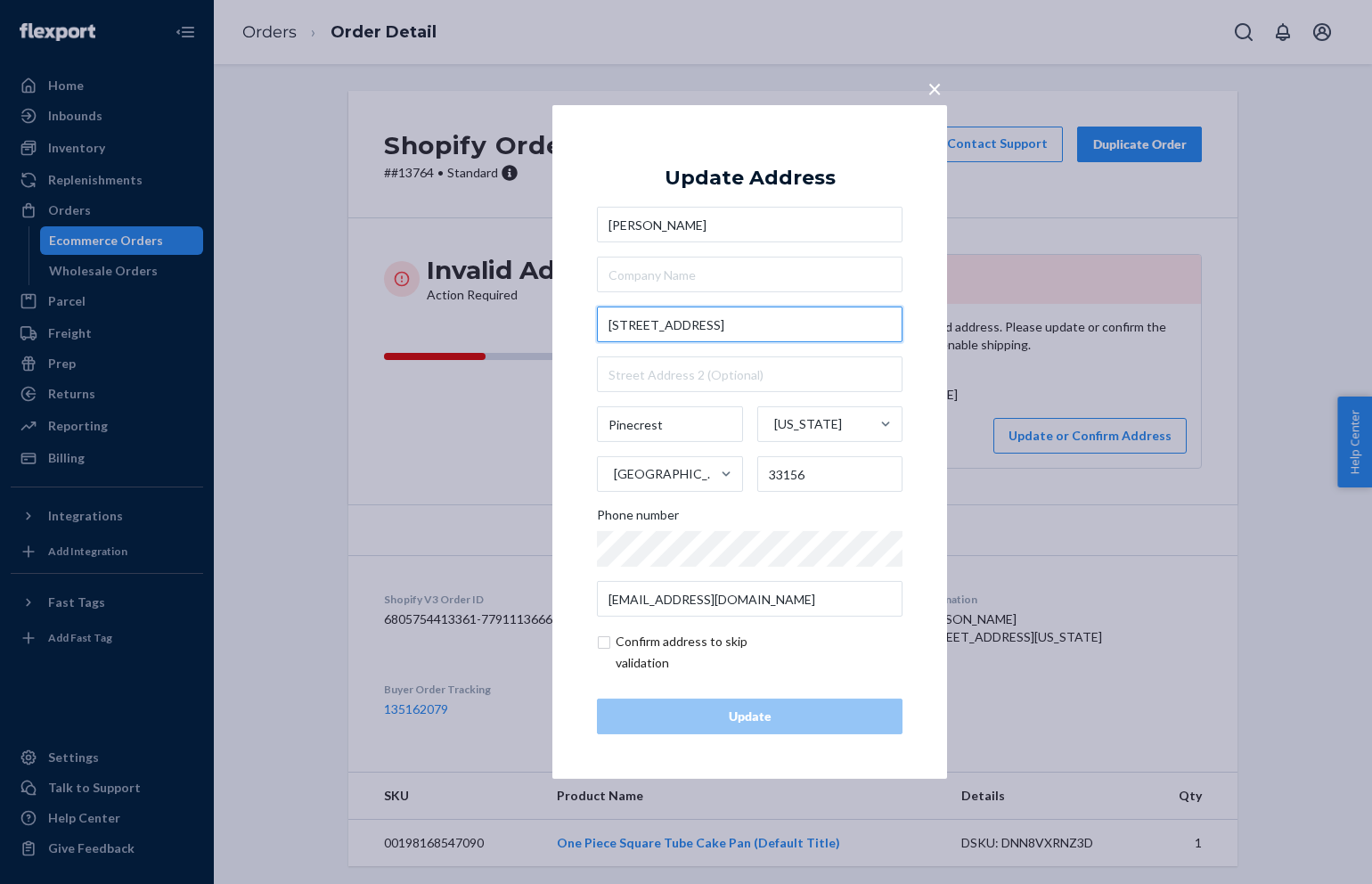
click at [793, 329] on input "[STREET_ADDRESS]" at bounding box center [749, 324] width 306 height 35
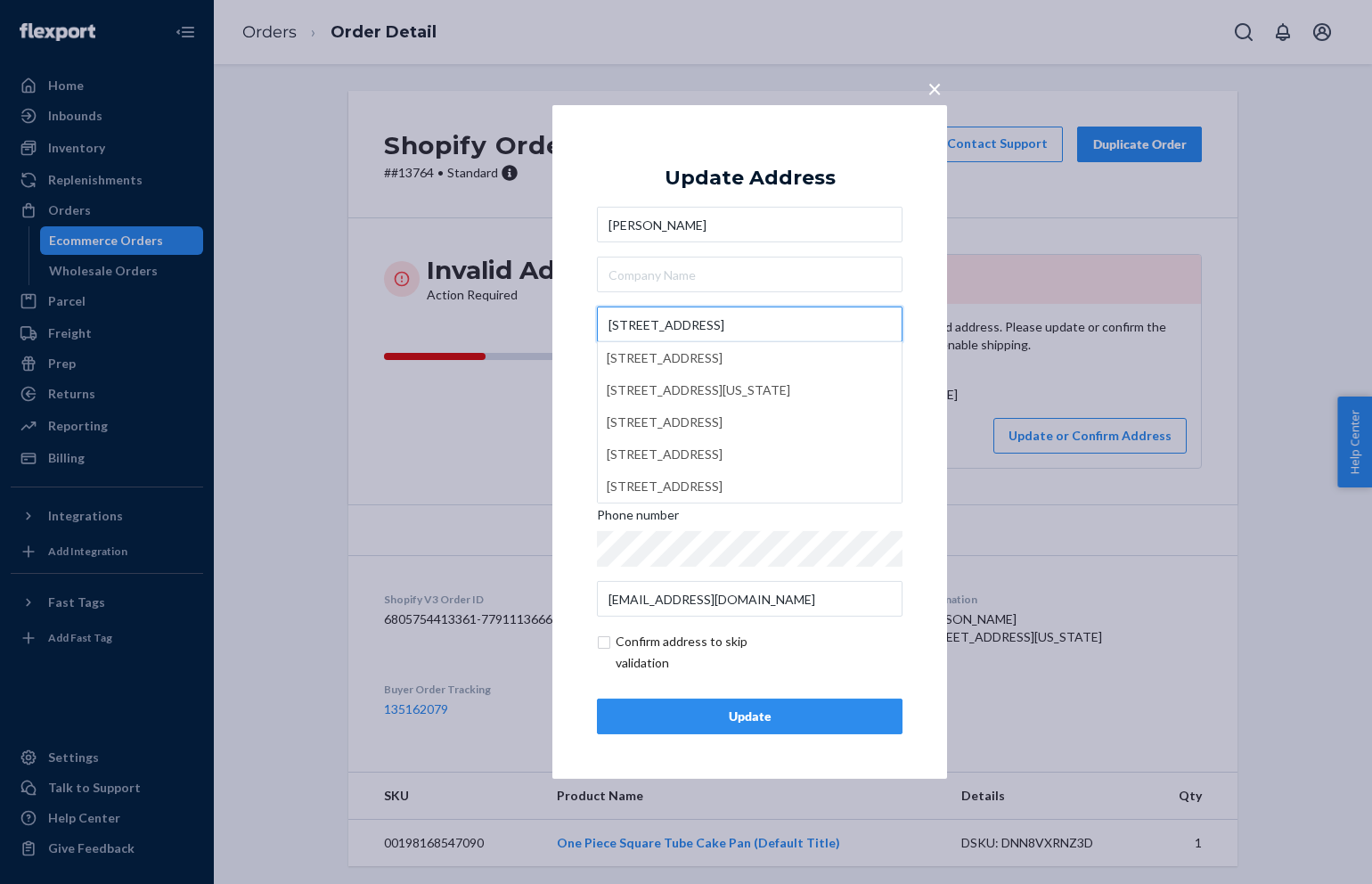
type input "[STREET_ADDRESS]"
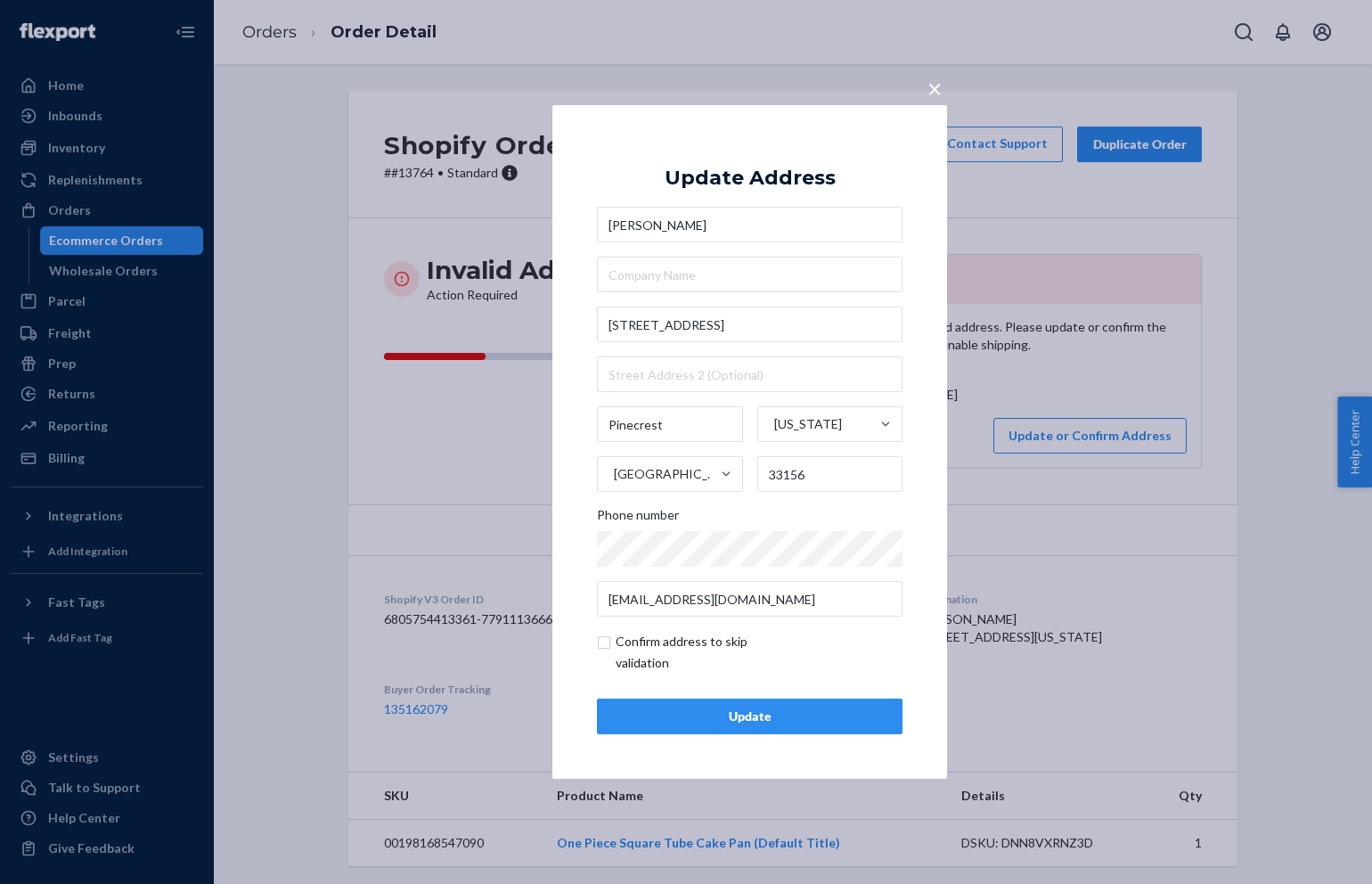
click at [823, 723] on div "Update" at bounding box center [750, 716] width 276 height 18
